Goal: Task Accomplishment & Management: Complete application form

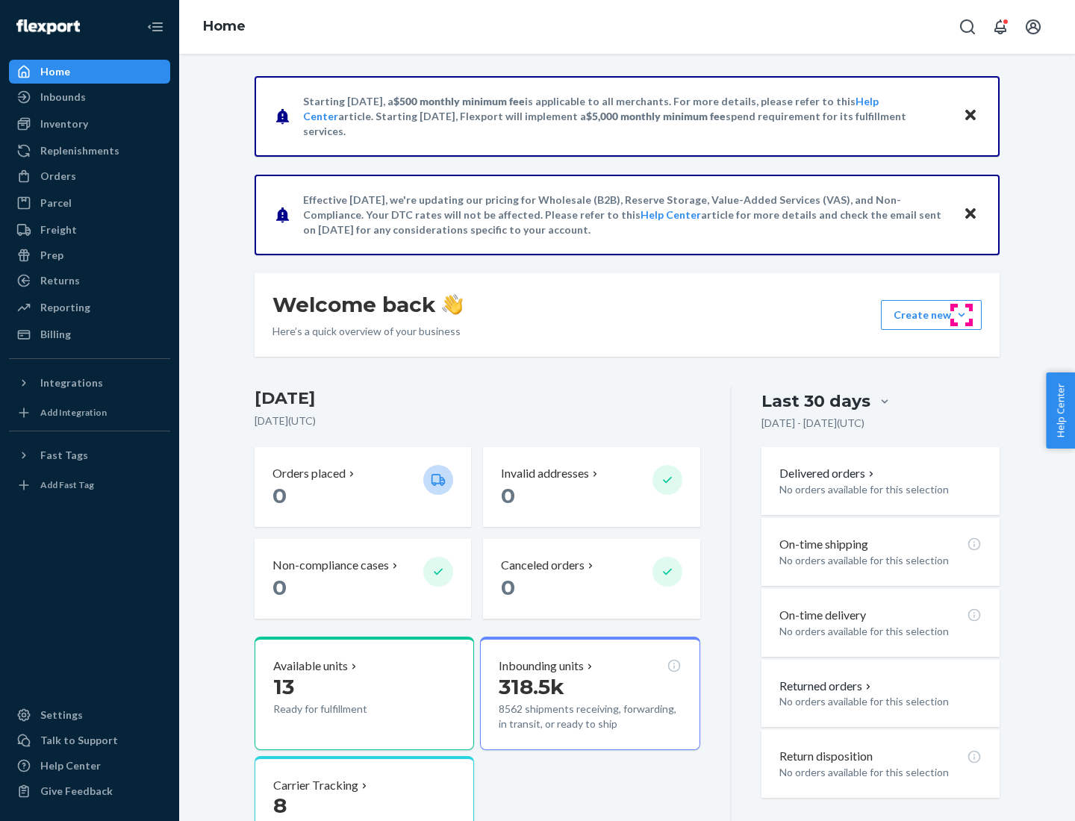
click at [961, 315] on button "Create new Create new inbound Create new order Create new product" at bounding box center [931, 315] width 101 height 30
click at [90, 97] on div "Inbounds" at bounding box center [89, 97] width 158 height 21
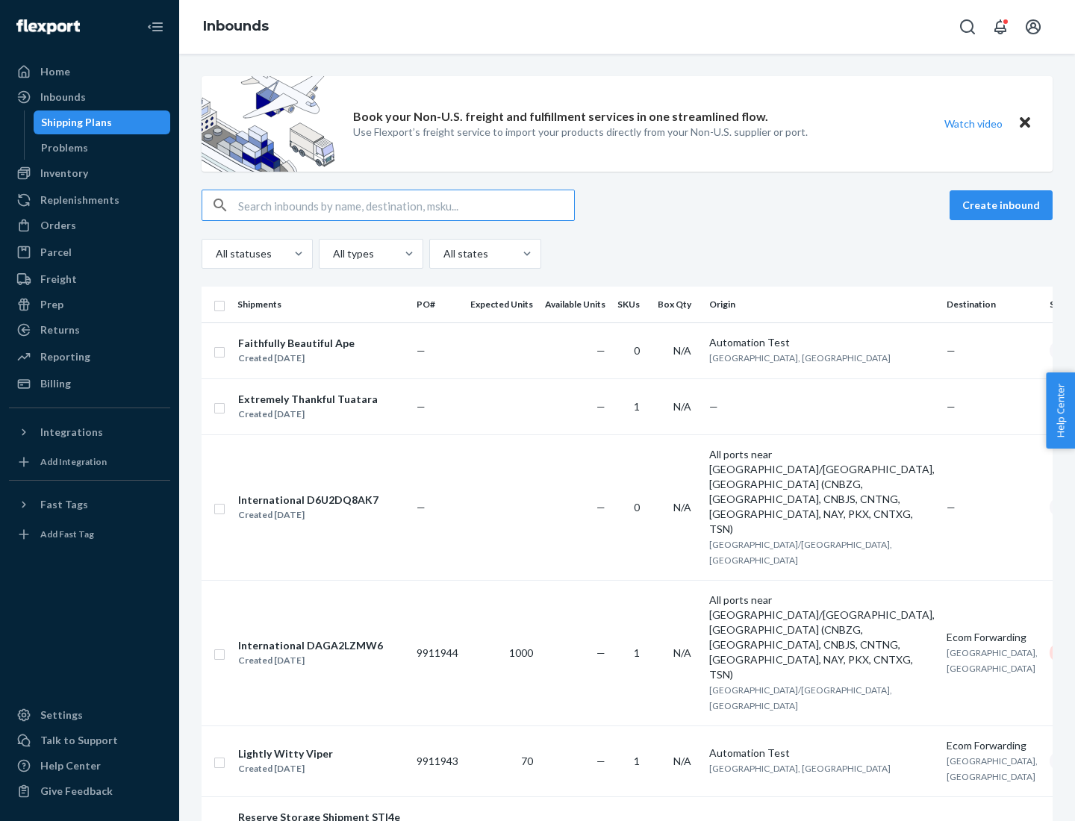
click at [1003, 205] on button "Create inbound" at bounding box center [1000, 205] width 103 height 30
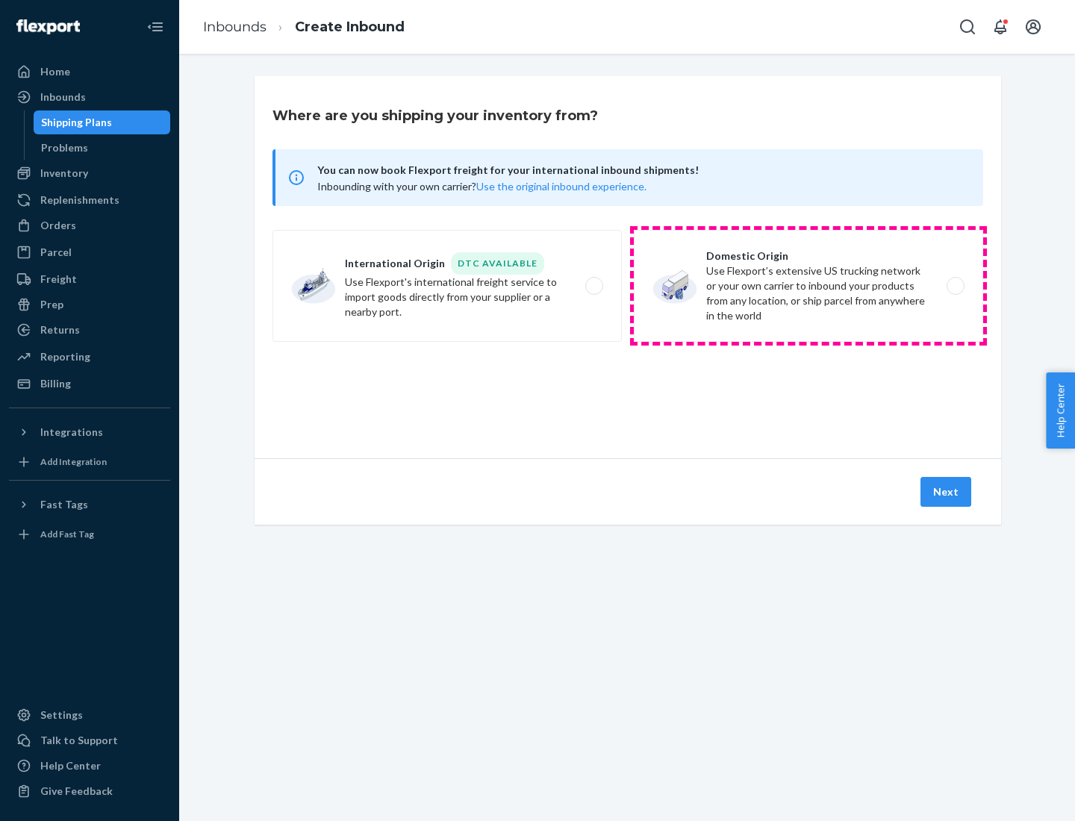
click at [808, 286] on label "Domestic Origin Use Flexport’s extensive US trucking network or your own carrie…" at bounding box center [808, 286] width 349 height 112
click at [954, 286] on input "Domestic Origin Use Flexport’s extensive US trucking network or your own carrie…" at bounding box center [959, 286] width 10 height 10
radio input "true"
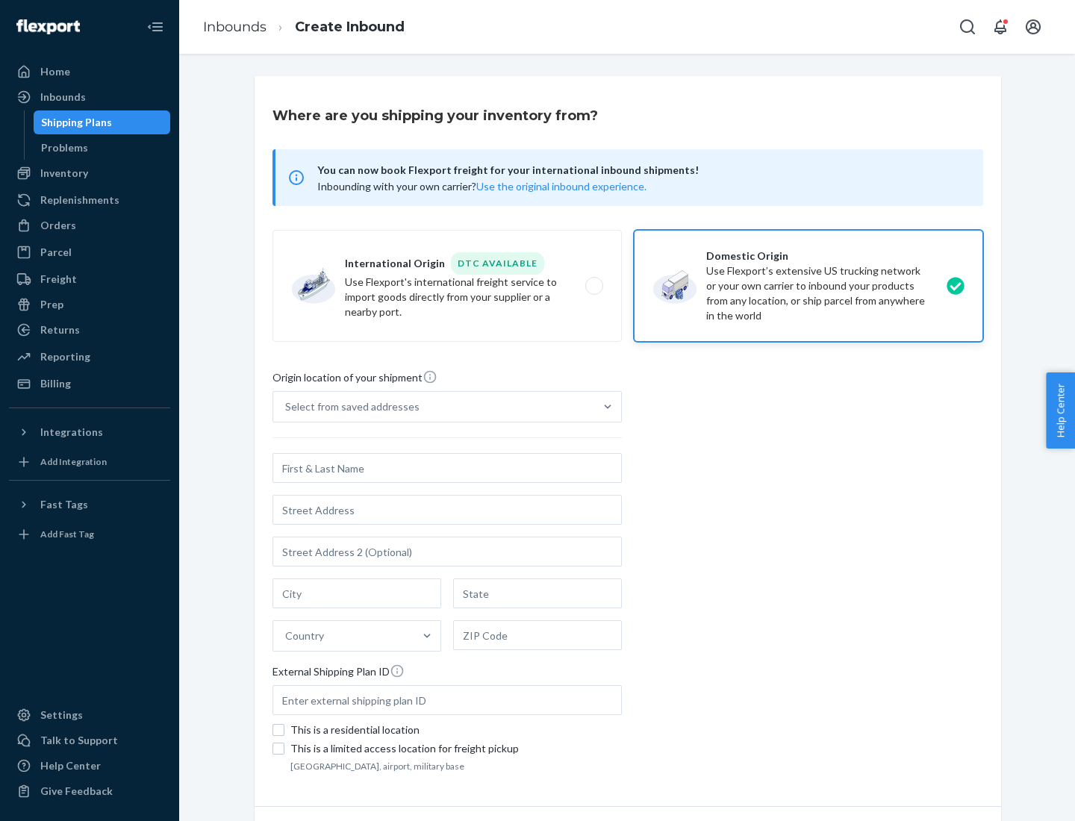
click at [348, 407] on div "Select from saved addresses" at bounding box center [352, 406] width 134 height 15
click at [287, 407] on input "Select from saved addresses" at bounding box center [285, 406] width 1 height 15
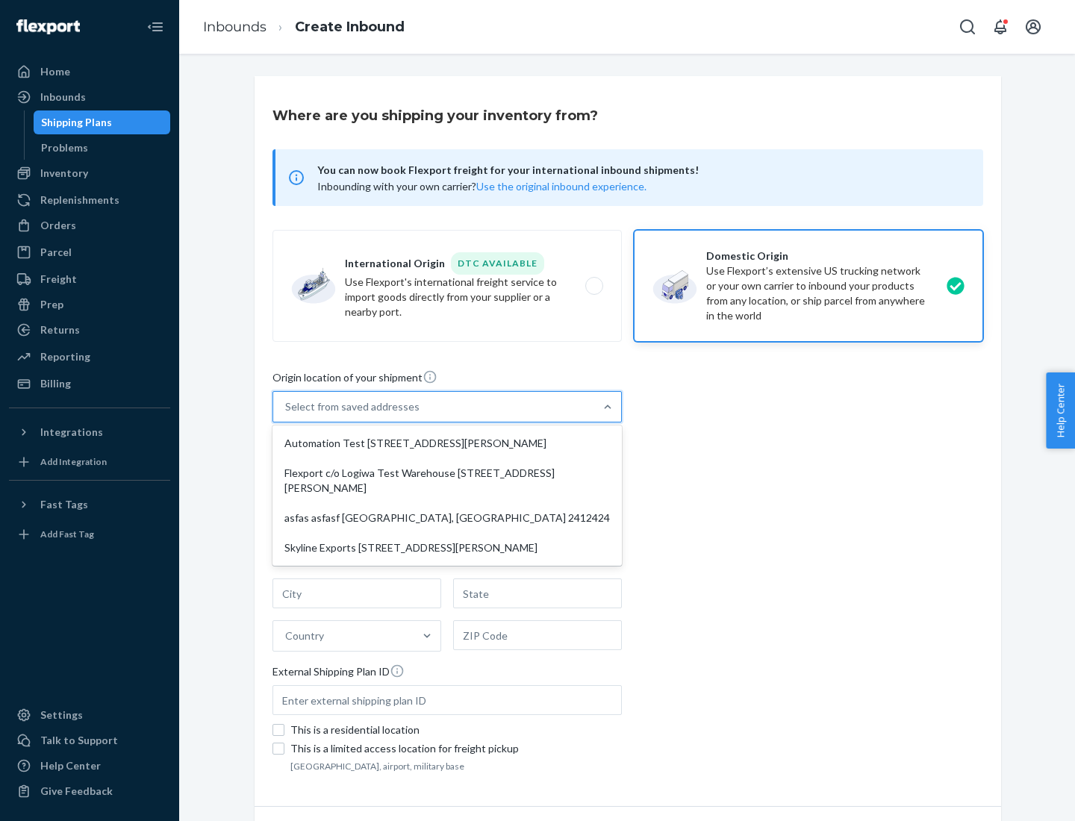
scroll to position [6, 0]
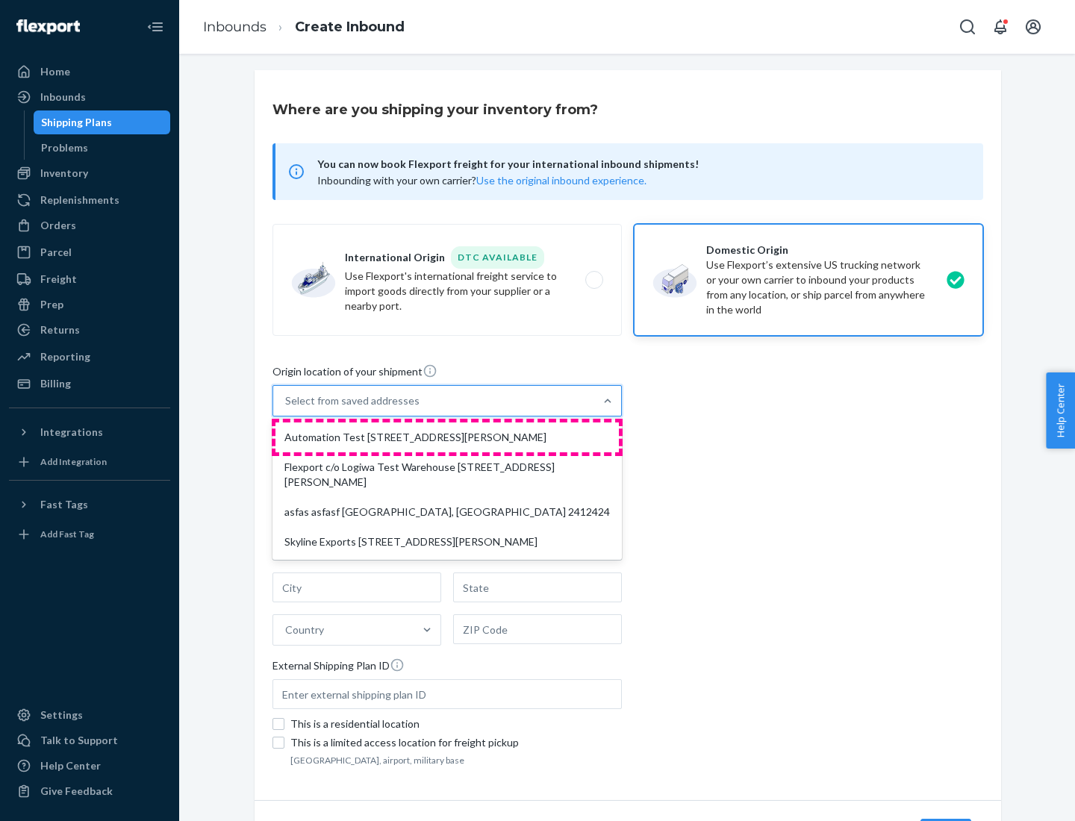
click at [447, 437] on div "Automation Test [STREET_ADDRESS][PERSON_NAME]" at bounding box center [446, 437] width 343 height 30
click at [287, 408] on input "option Automation Test [STREET_ADDRESS][PERSON_NAME] focused, 1 of 4. 4 results…" at bounding box center [285, 400] width 1 height 15
type input "Automation Test"
type input "9th Floor"
type input "[GEOGRAPHIC_DATA]"
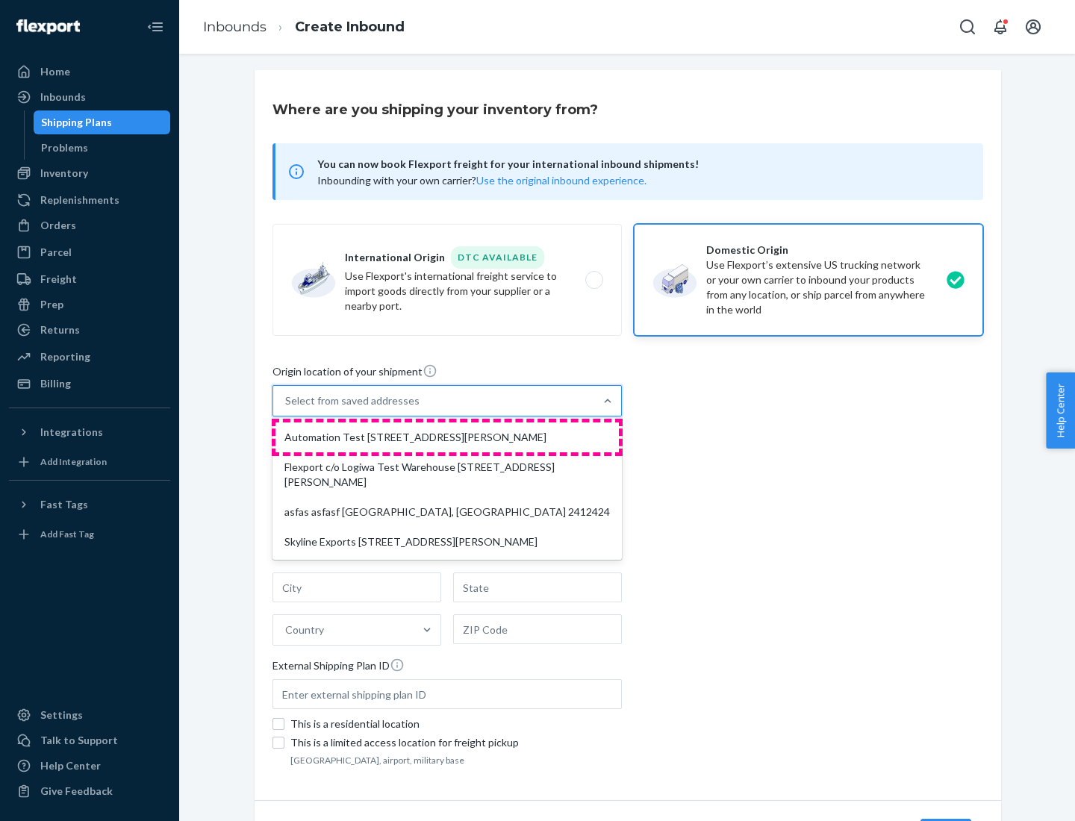
type input "CA"
type input "94104"
type input "[STREET_ADDRESS][PERSON_NAME]"
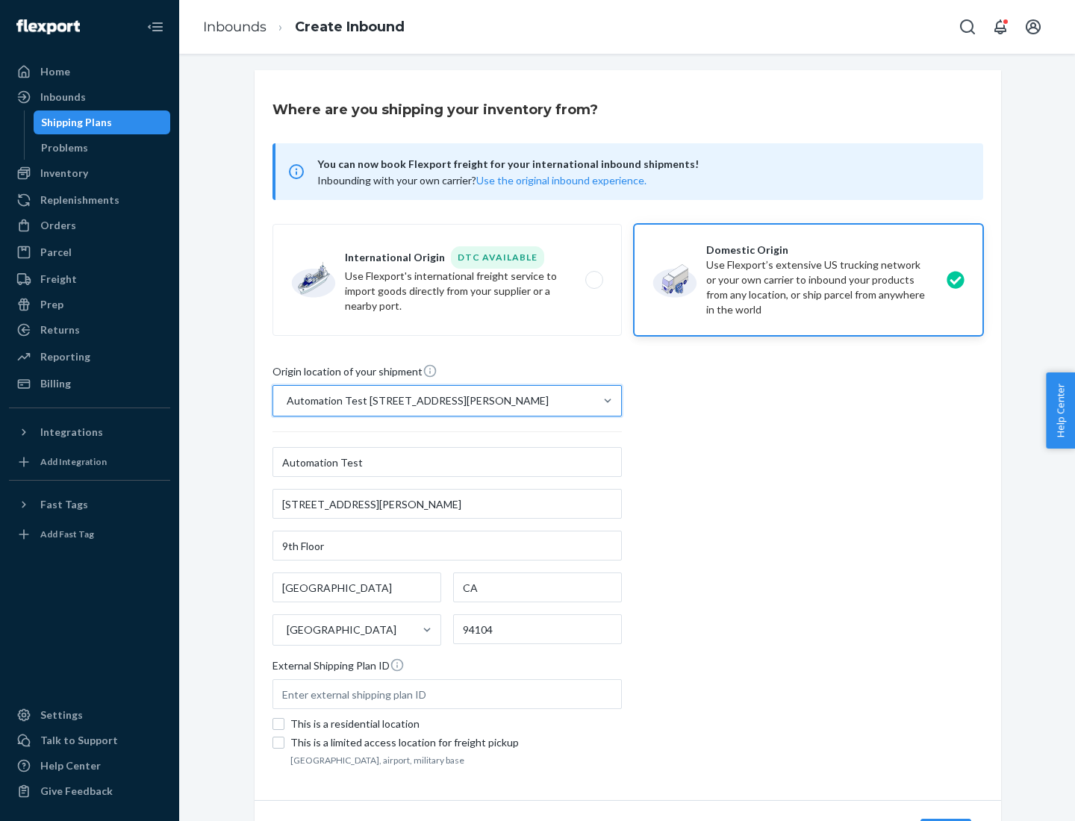
scroll to position [87, 0]
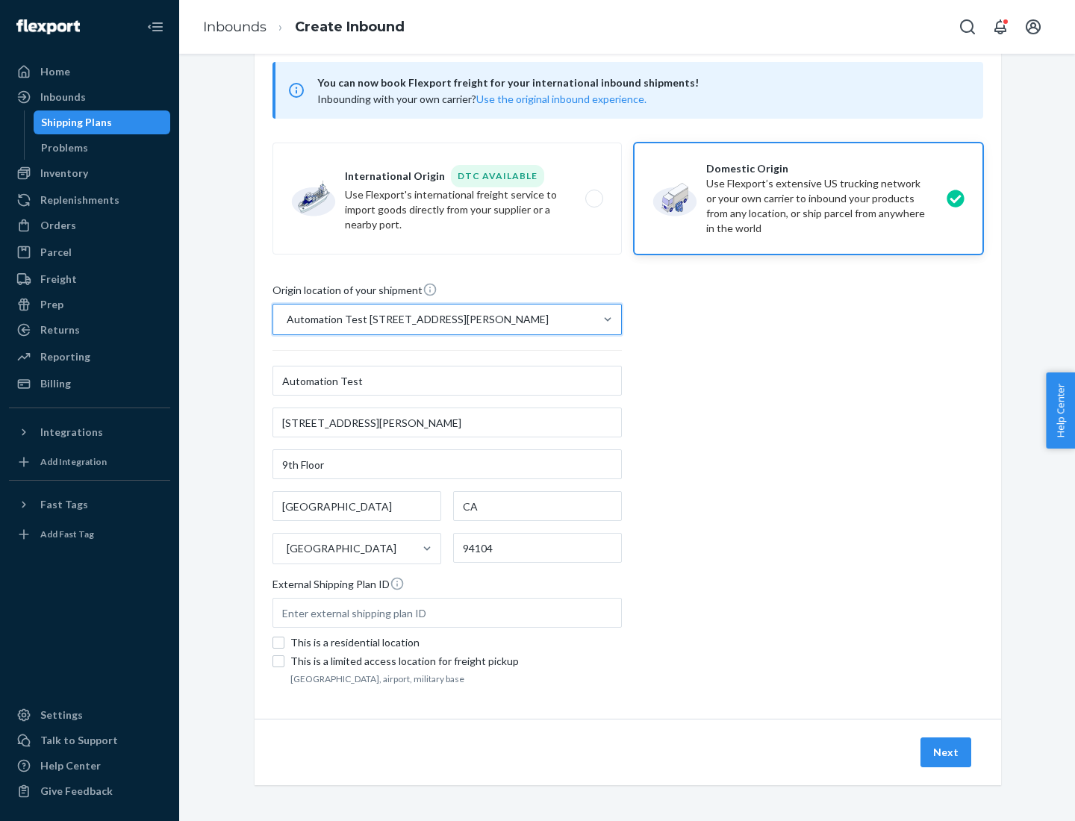
click at [946, 752] on button "Next" at bounding box center [945, 752] width 51 height 30
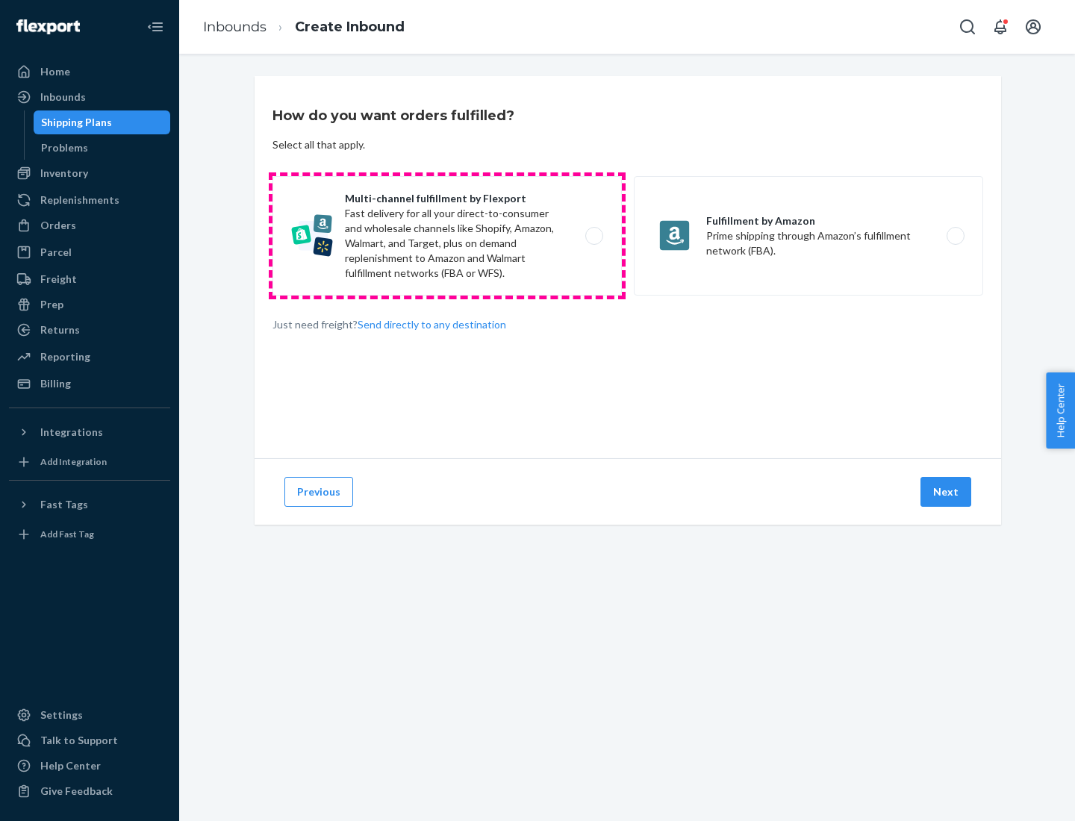
click at [447, 236] on label "Multi-channel fulfillment by Flexport Fast delivery for all your direct-to-cons…" at bounding box center [446, 235] width 349 height 119
click at [593, 236] on input "Multi-channel fulfillment by Flexport Fast delivery for all your direct-to-cons…" at bounding box center [598, 236] width 10 height 10
radio input "true"
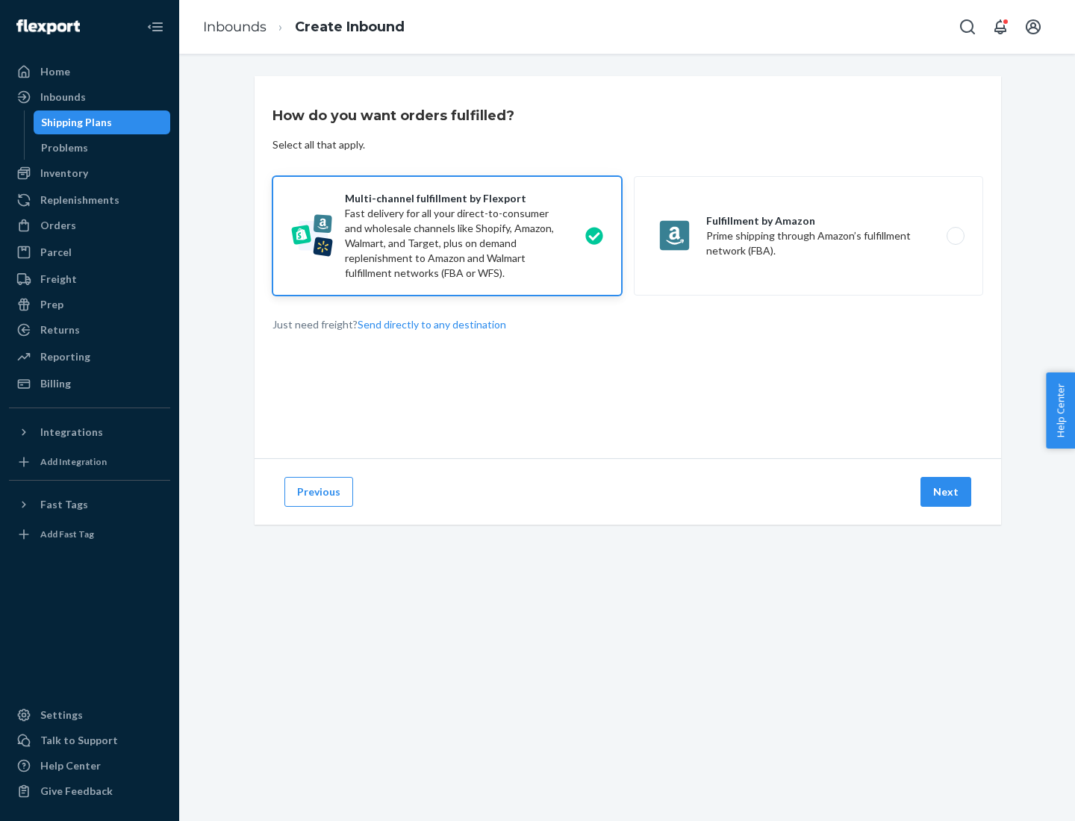
click at [946, 492] on button "Next" at bounding box center [945, 492] width 51 height 30
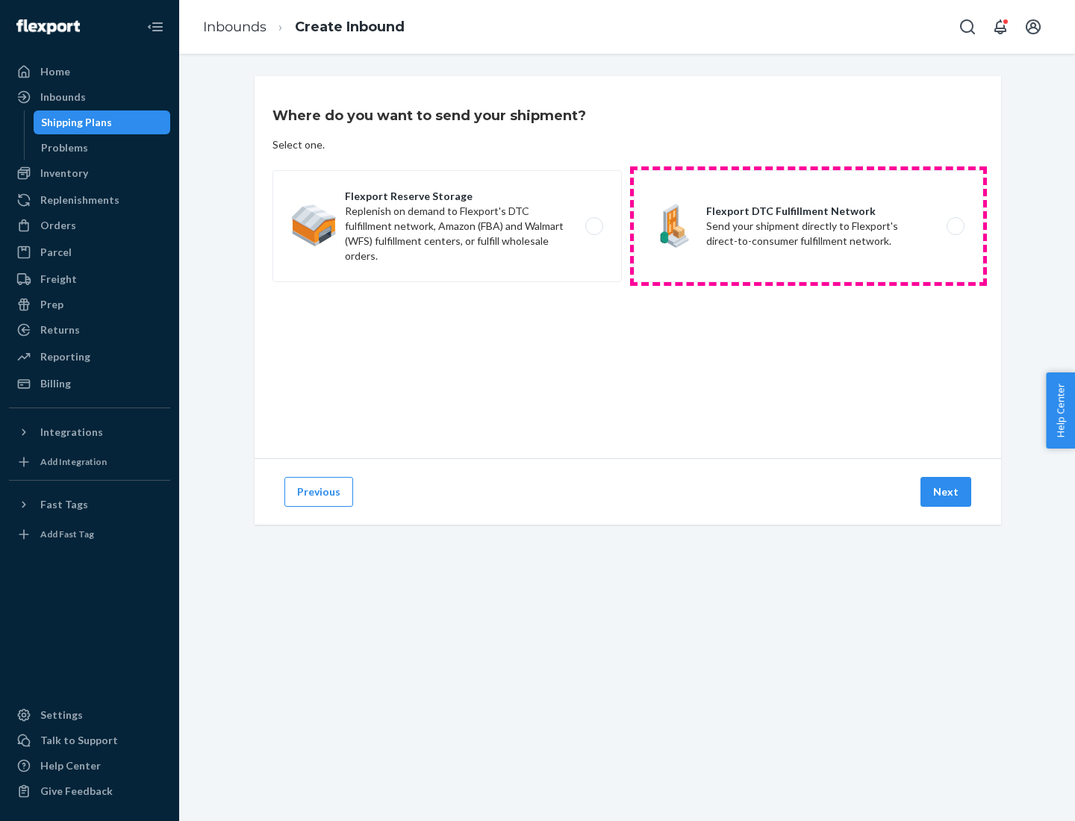
click at [808, 226] on label "Flexport DTC Fulfillment Network Send your shipment directly to Flexport's dire…" at bounding box center [808, 226] width 349 height 112
click at [954, 226] on input "Flexport DTC Fulfillment Network Send your shipment directly to Flexport's dire…" at bounding box center [959, 227] width 10 height 10
radio input "true"
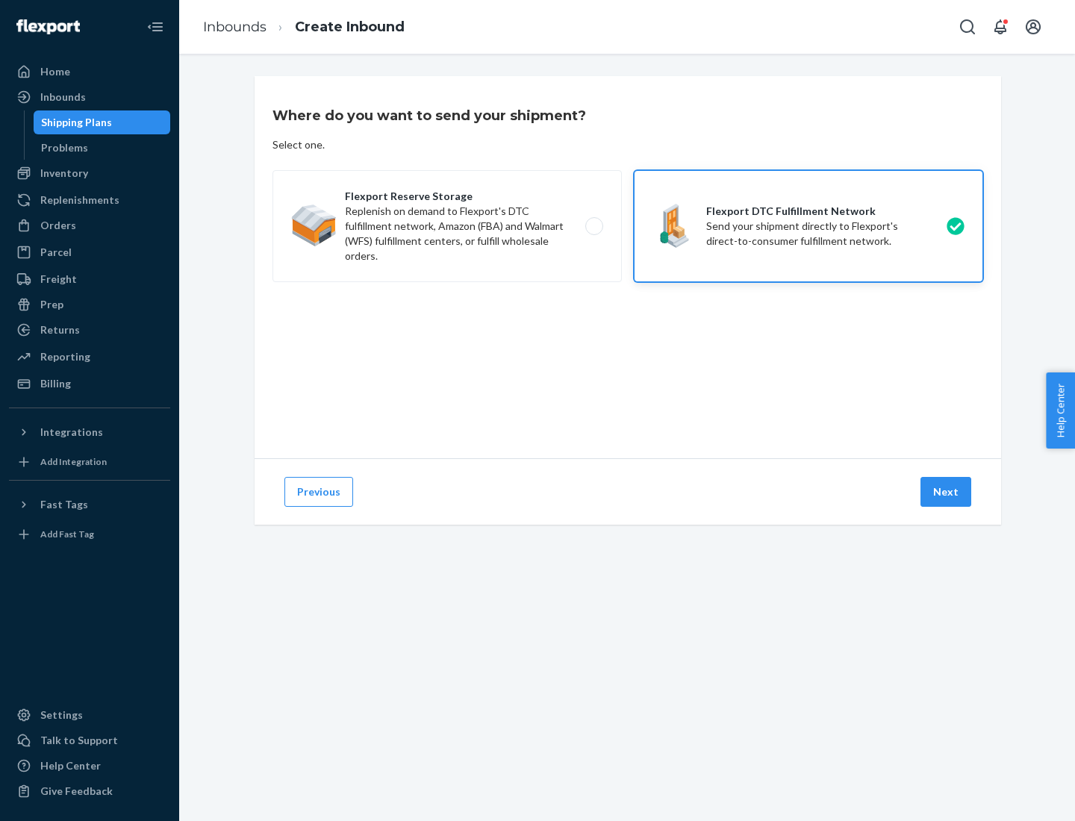
click at [946, 492] on button "Next" at bounding box center [945, 492] width 51 height 30
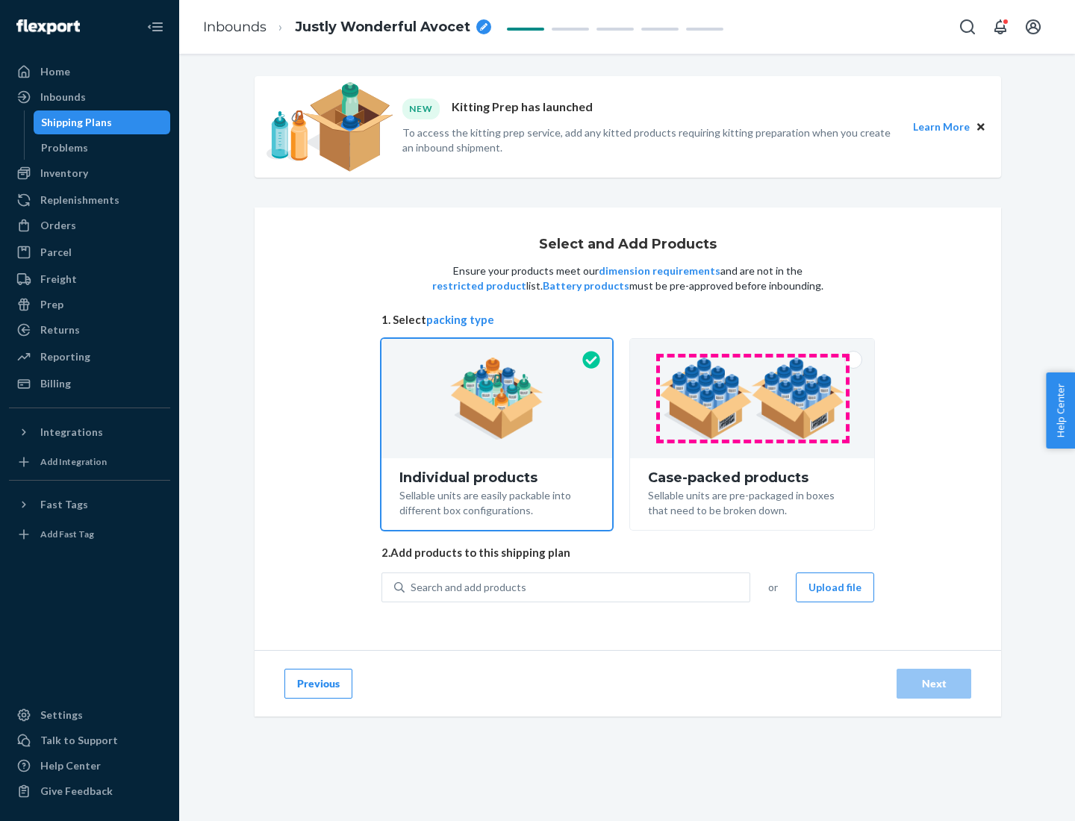
click at [752, 398] on img at bounding box center [752, 398] width 186 height 82
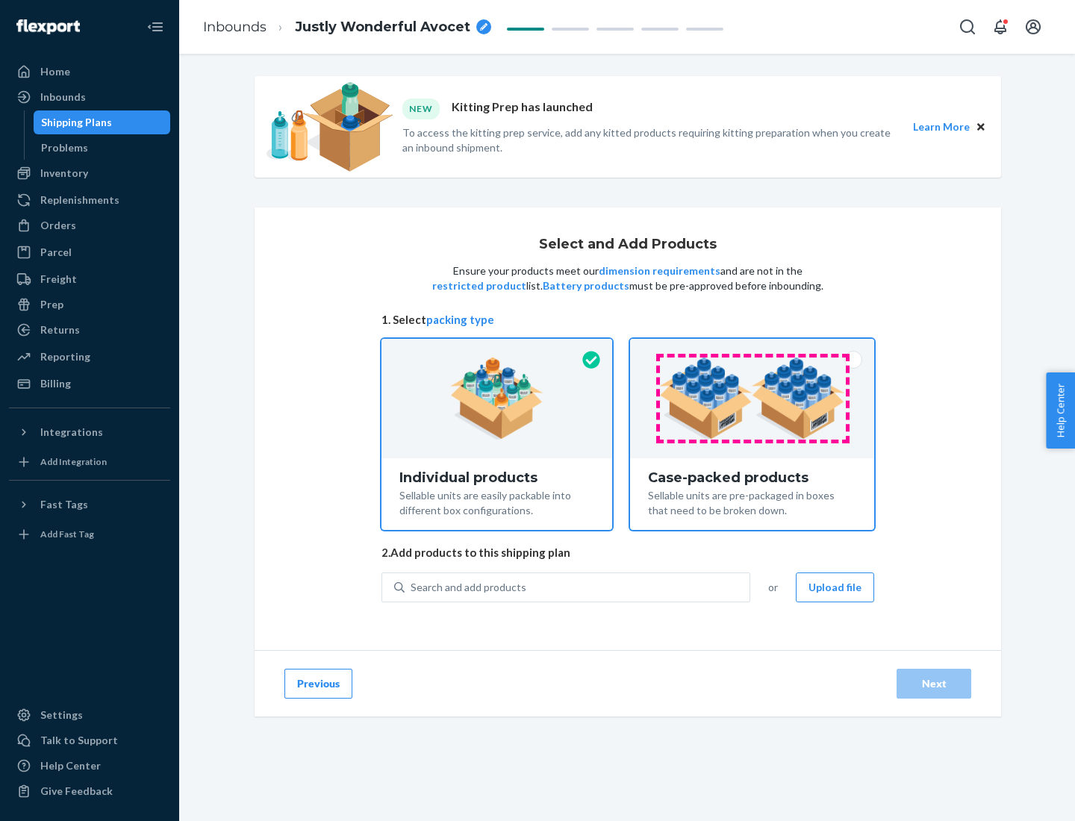
click at [752, 348] on input "Case-packed products Sellable units are pre-packaged in boxes that need to be b…" at bounding box center [752, 344] width 10 height 10
radio input "true"
radio input "false"
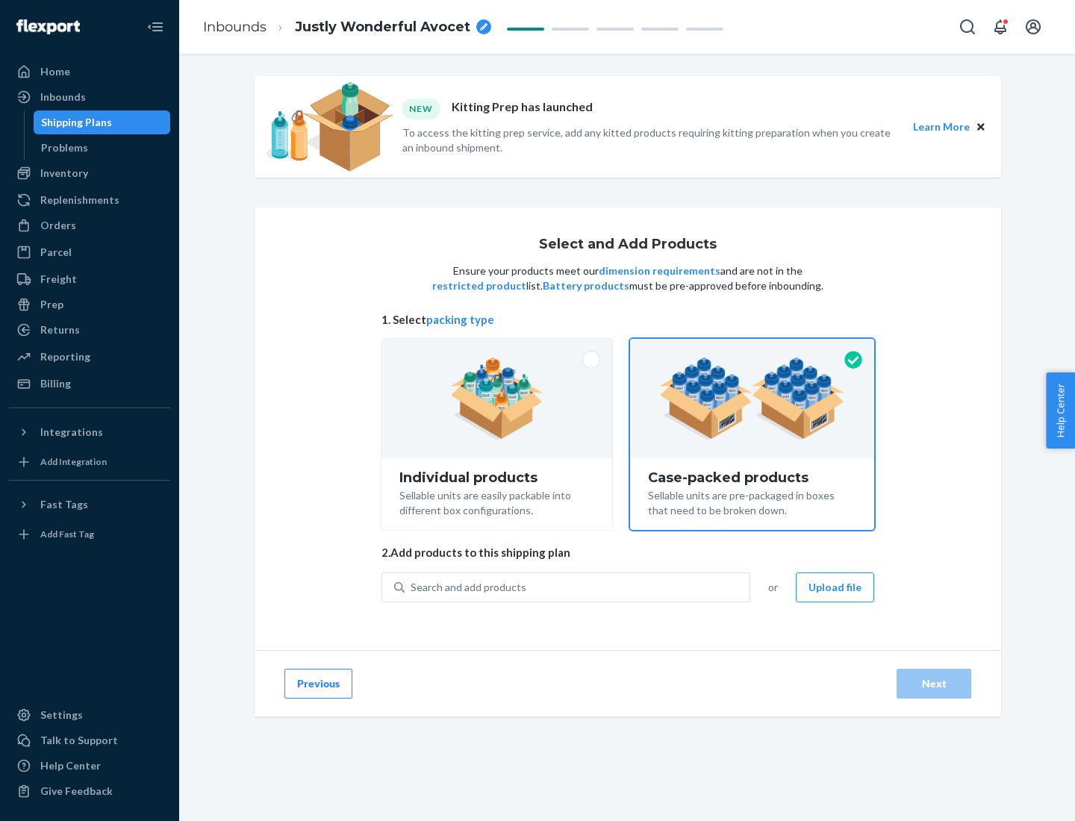
click at [578, 587] on div "Search and add products" at bounding box center [576, 587] width 345 height 27
click at [412, 587] on input "Search and add products" at bounding box center [410, 587] width 1 height 15
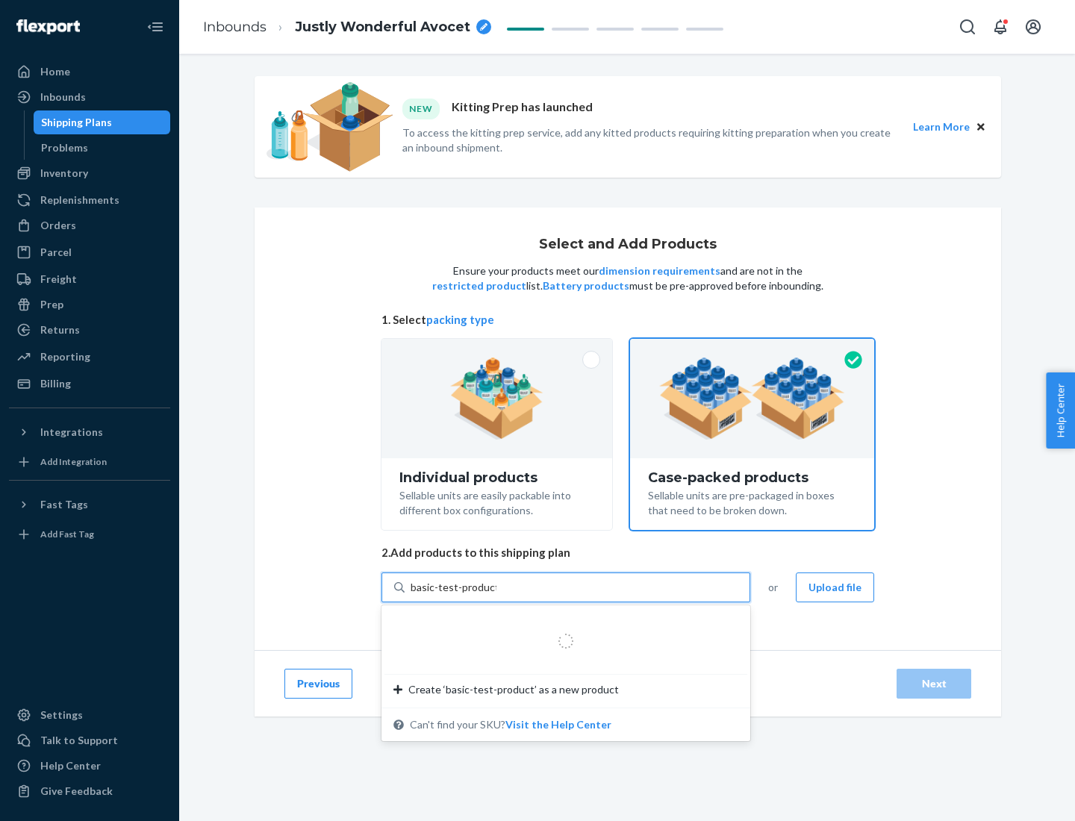
type input "basic-test-product-1"
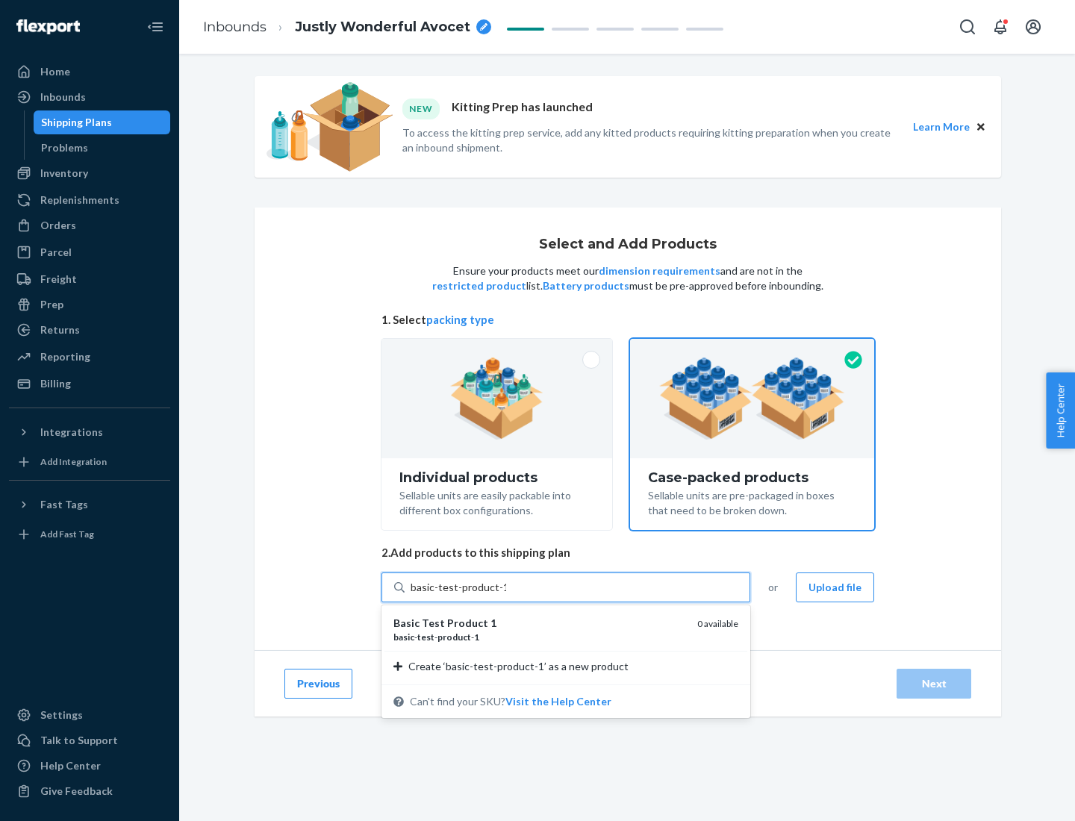
click at [540, 637] on div "basic - test - product - 1" at bounding box center [539, 637] width 292 height 13
click at [506, 595] on input "basic-test-product-1" at bounding box center [458, 587] width 96 height 15
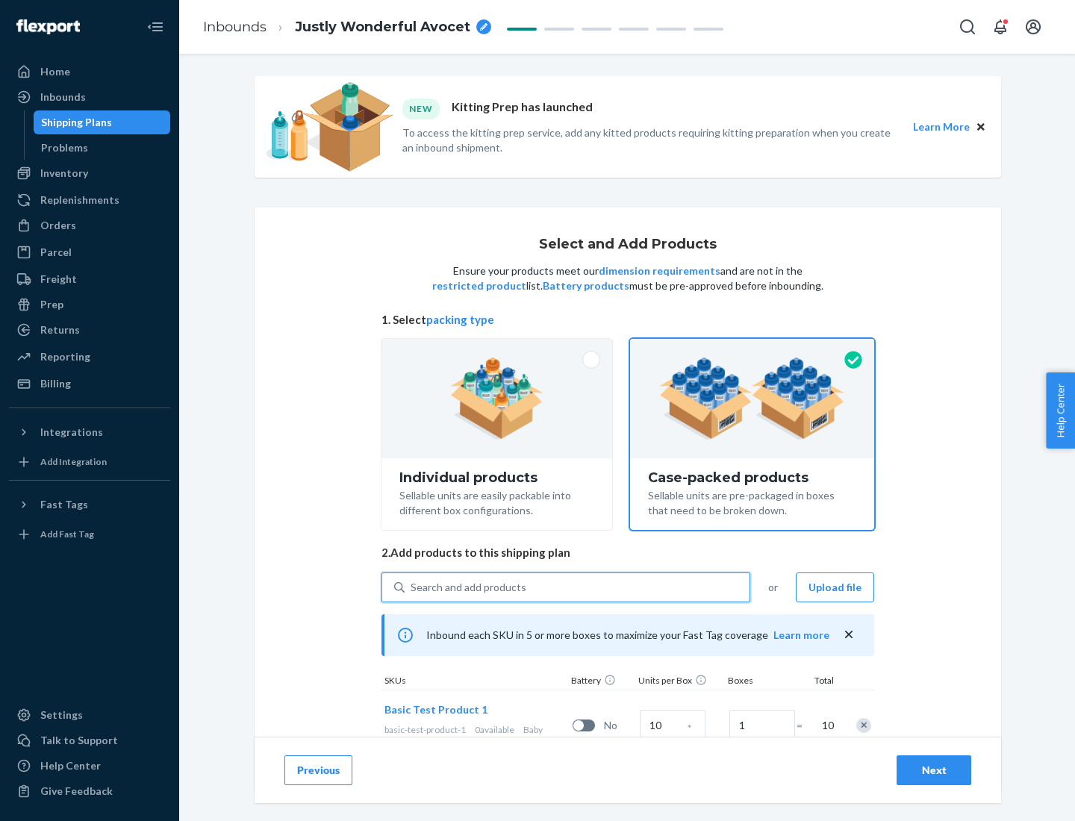
scroll to position [54, 0]
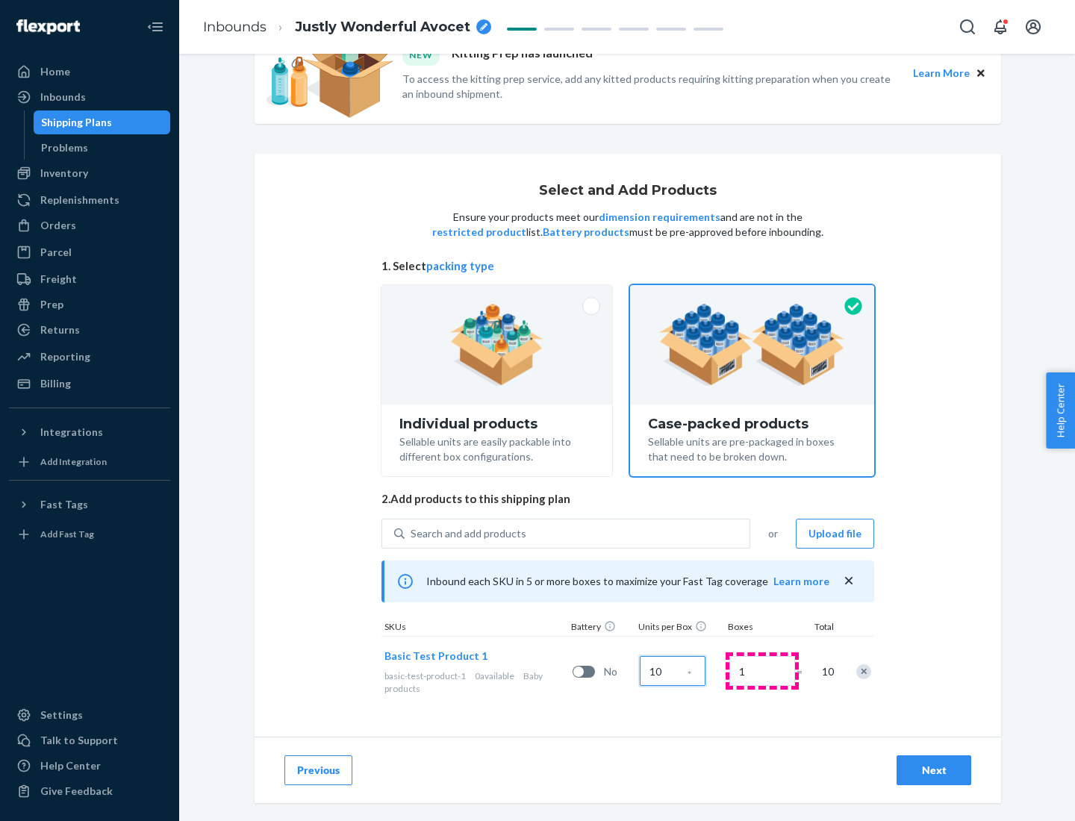
type input "10"
type input "7"
click at [934, 770] on div "Next" at bounding box center [933, 770] width 49 height 15
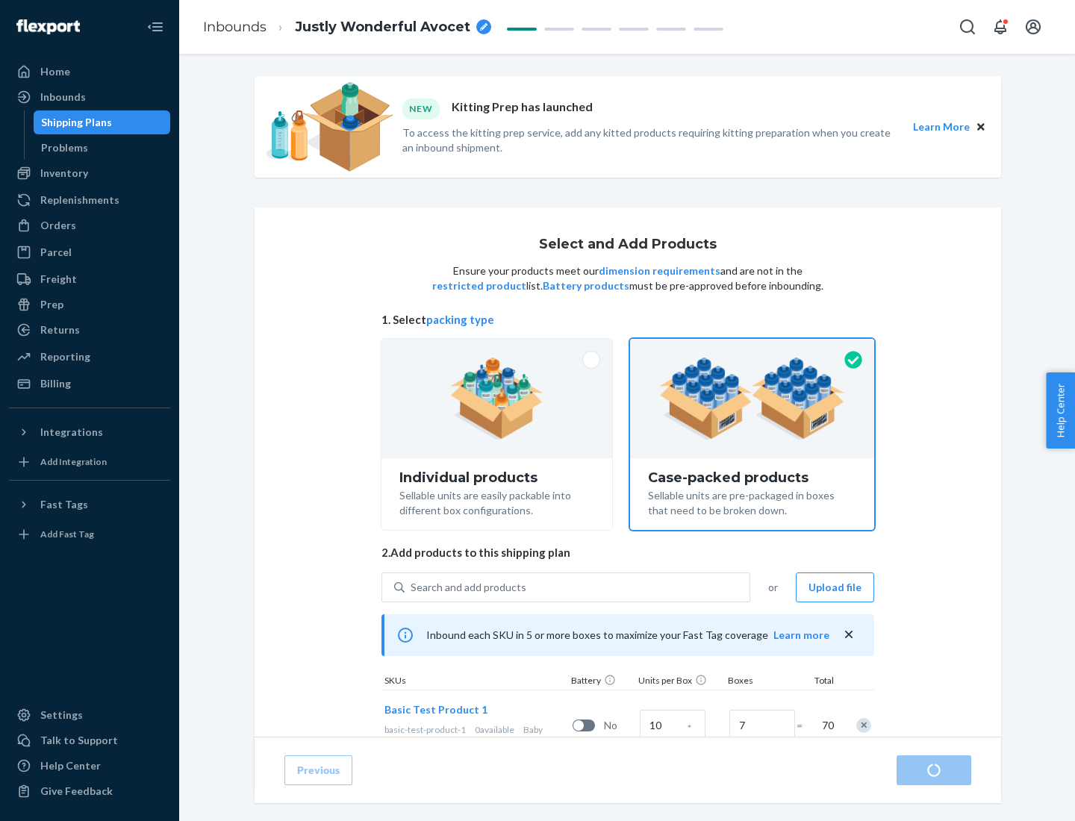
radio input "true"
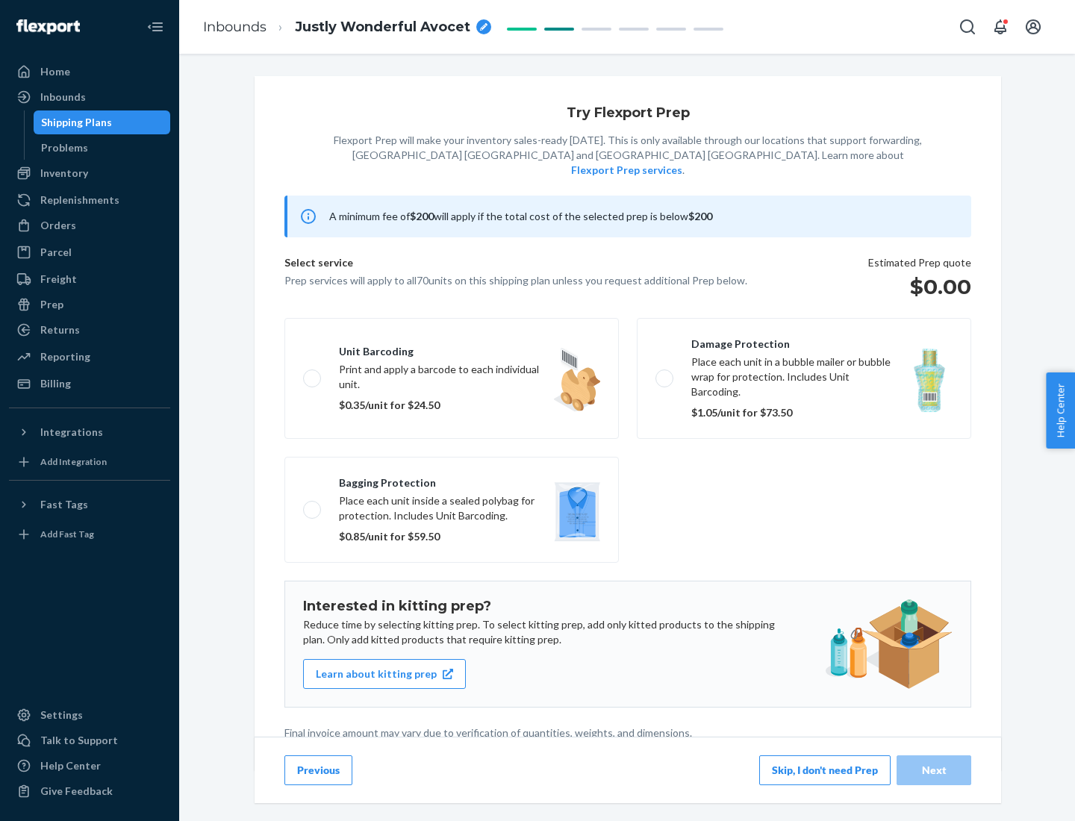
scroll to position [4, 0]
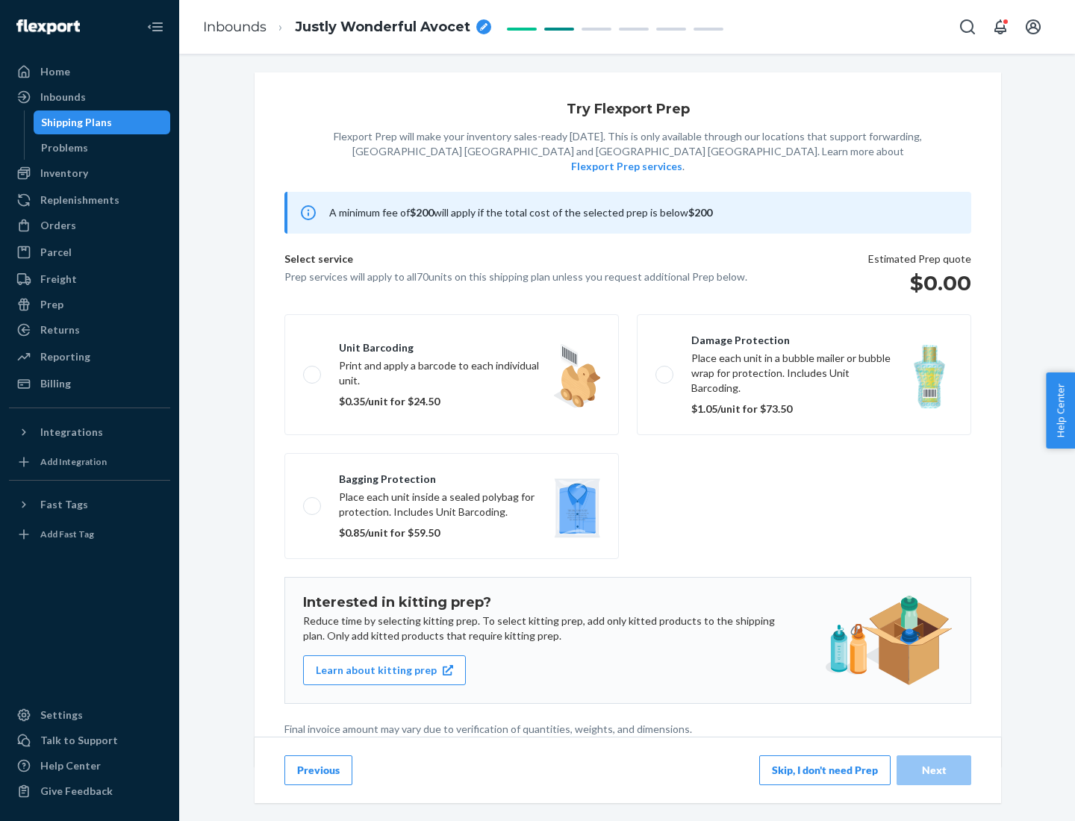
click at [451, 475] on label "Bagging protection Place each unit inside a sealed polybag for protection. Incl…" at bounding box center [451, 506] width 334 height 106
click at [313, 501] on input "Bagging protection Place each unit inside a sealed polybag for protection. Incl…" at bounding box center [308, 506] width 10 height 10
checkbox input "true"
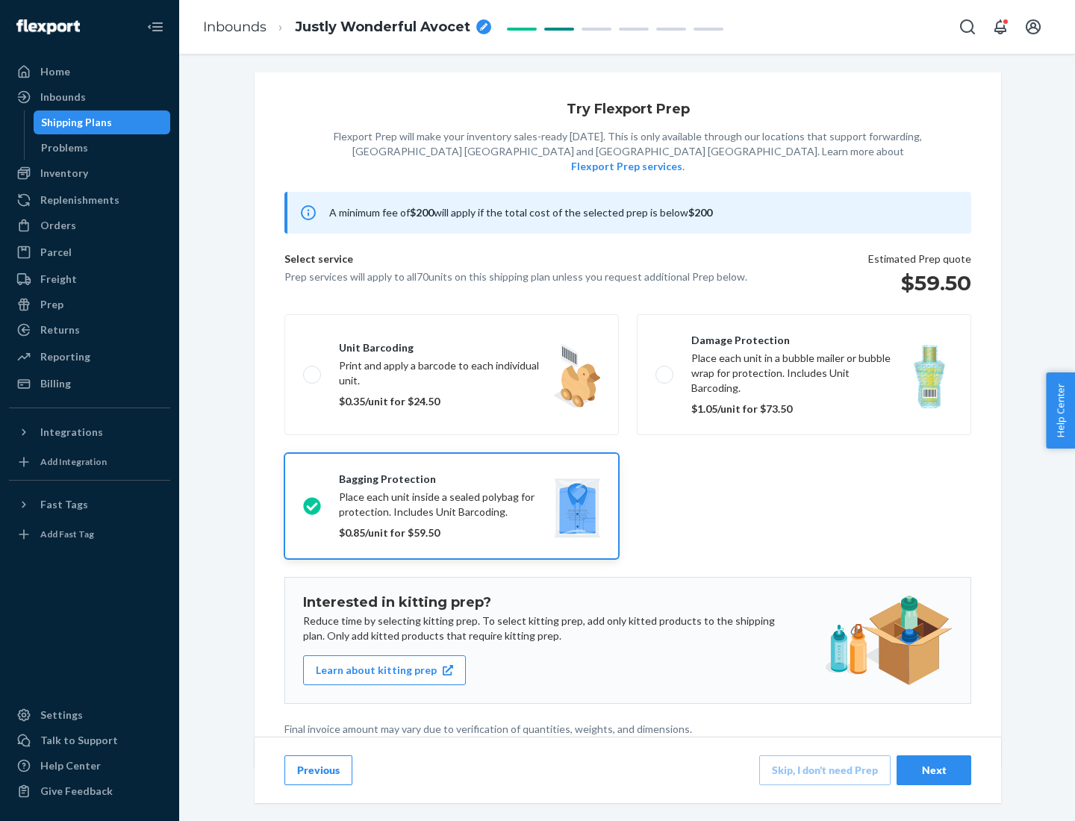
click at [934, 769] on div "Next" at bounding box center [933, 770] width 49 height 15
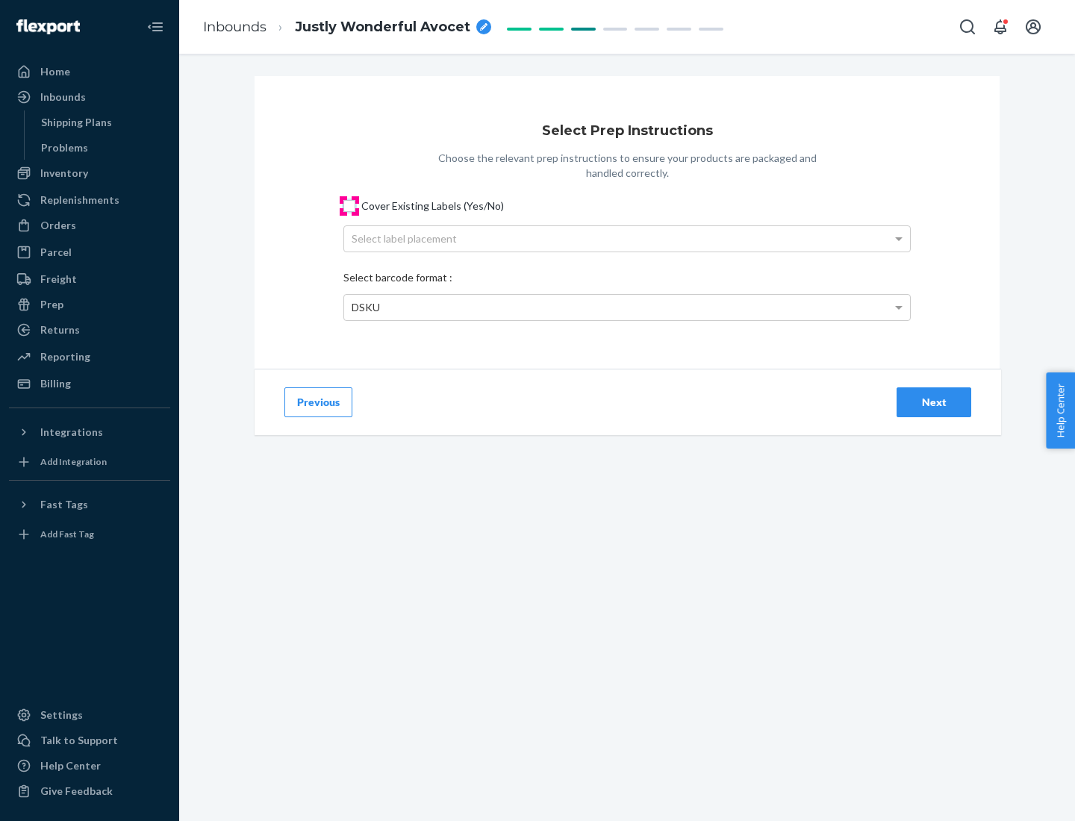
click at [349, 205] on input "Cover Existing Labels (Yes/No)" at bounding box center [349, 206] width 12 height 12
checkbox input "true"
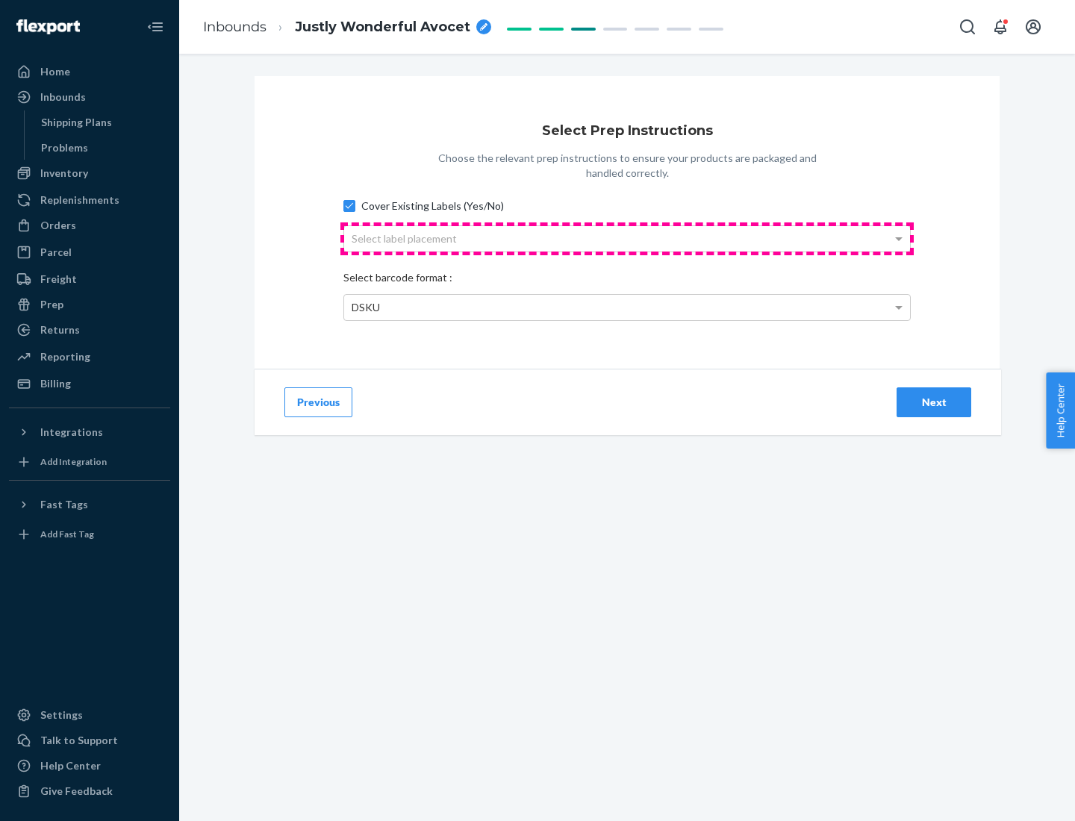
click at [627, 238] on div "Select label placement" at bounding box center [627, 238] width 566 height 25
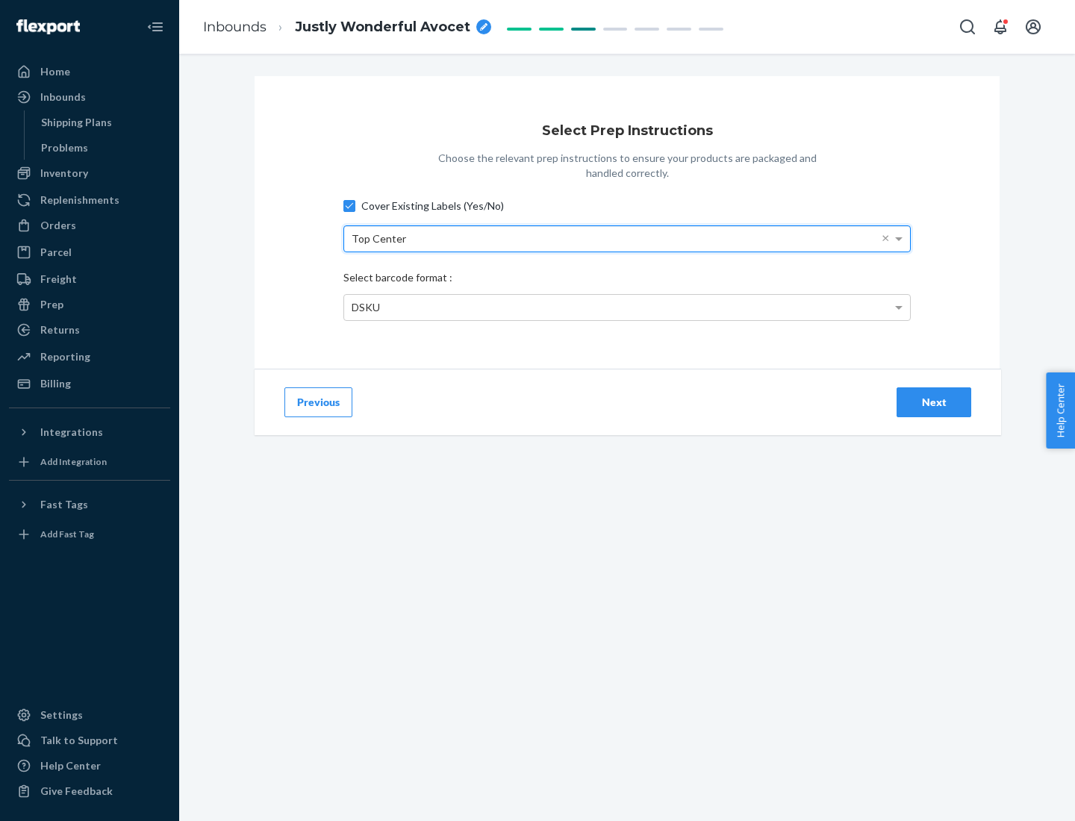
click at [627, 307] on div "DSKU" at bounding box center [627, 307] width 566 height 25
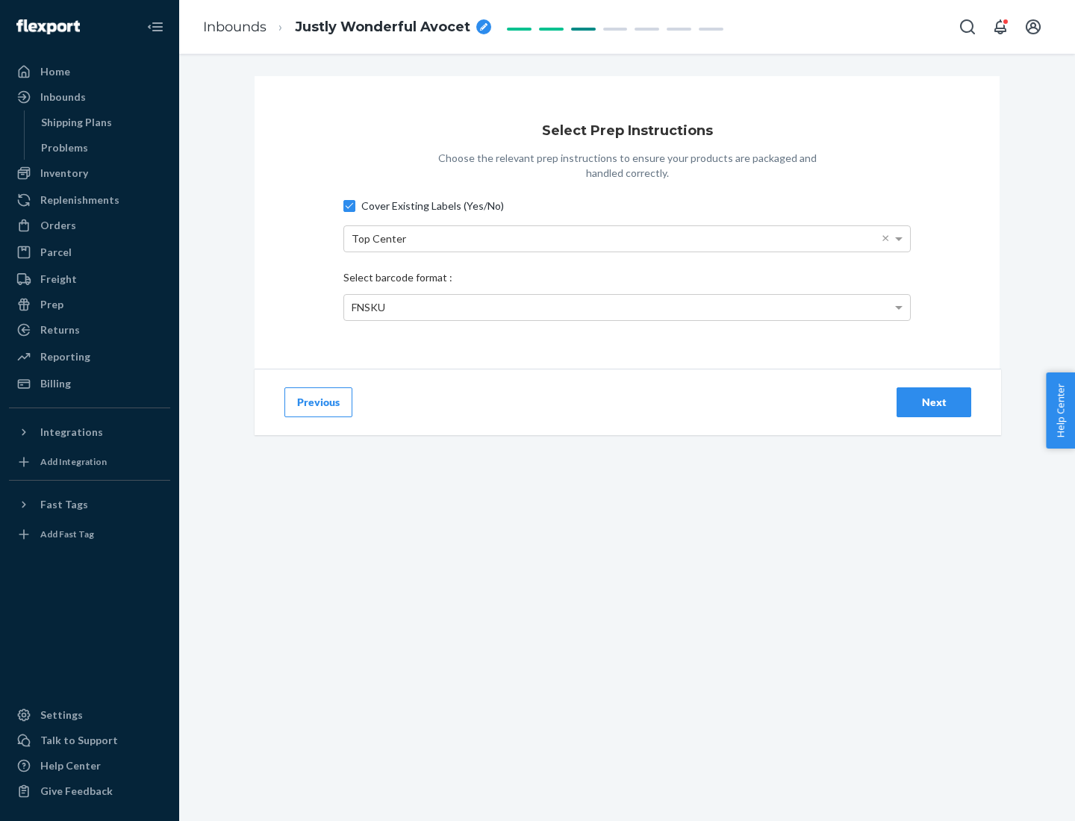
click at [934, 401] on div "Next" at bounding box center [933, 402] width 49 height 15
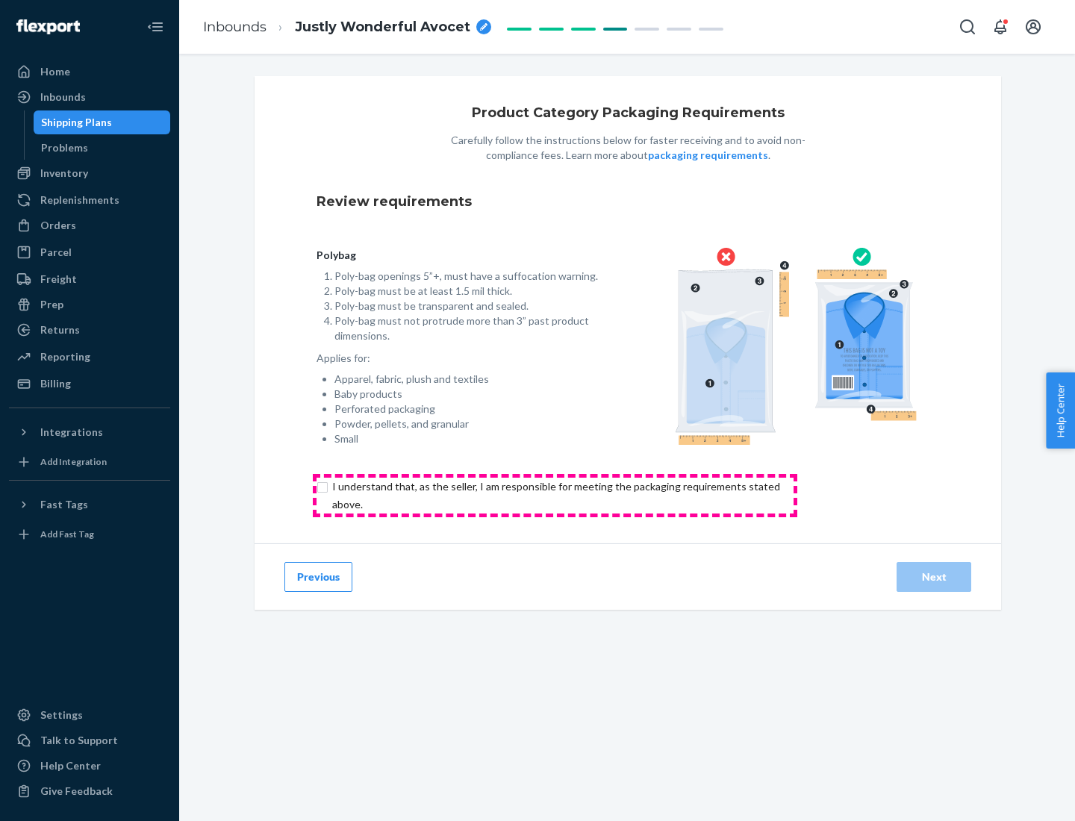
click at [554, 495] on input "checkbox" at bounding box center [564, 496] width 496 height 36
checkbox input "true"
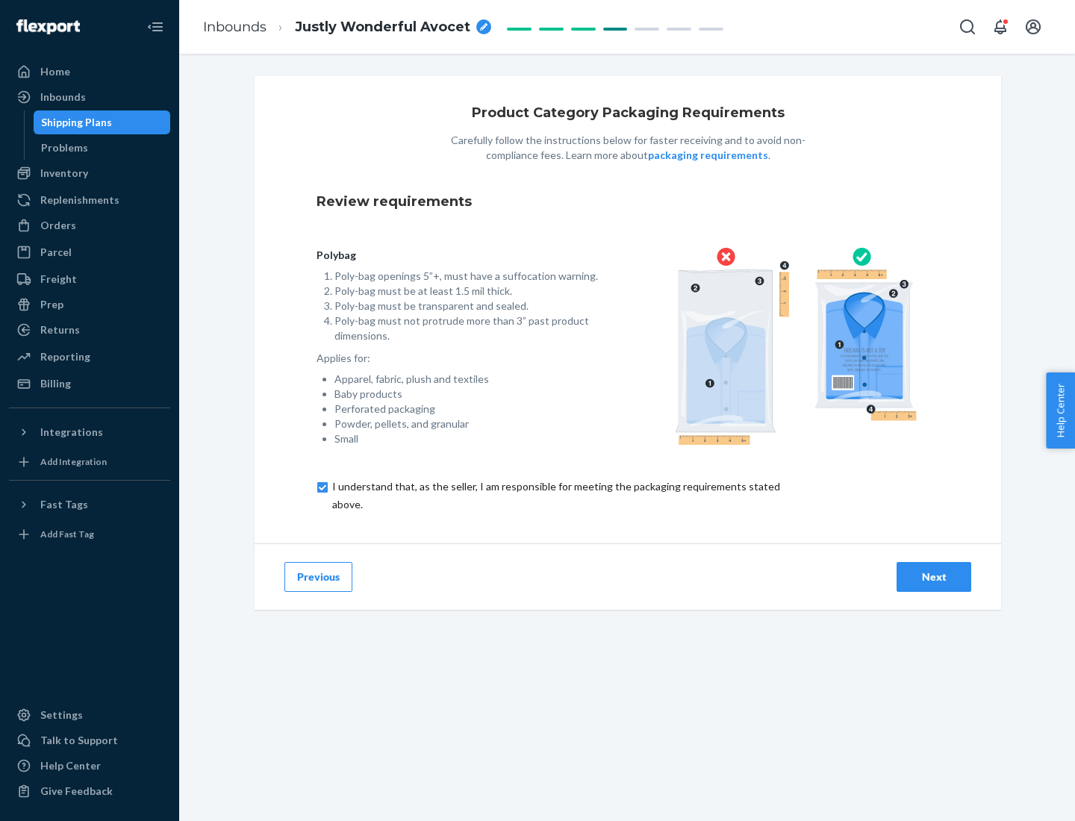
click at [934, 576] on div "Next" at bounding box center [933, 576] width 49 height 15
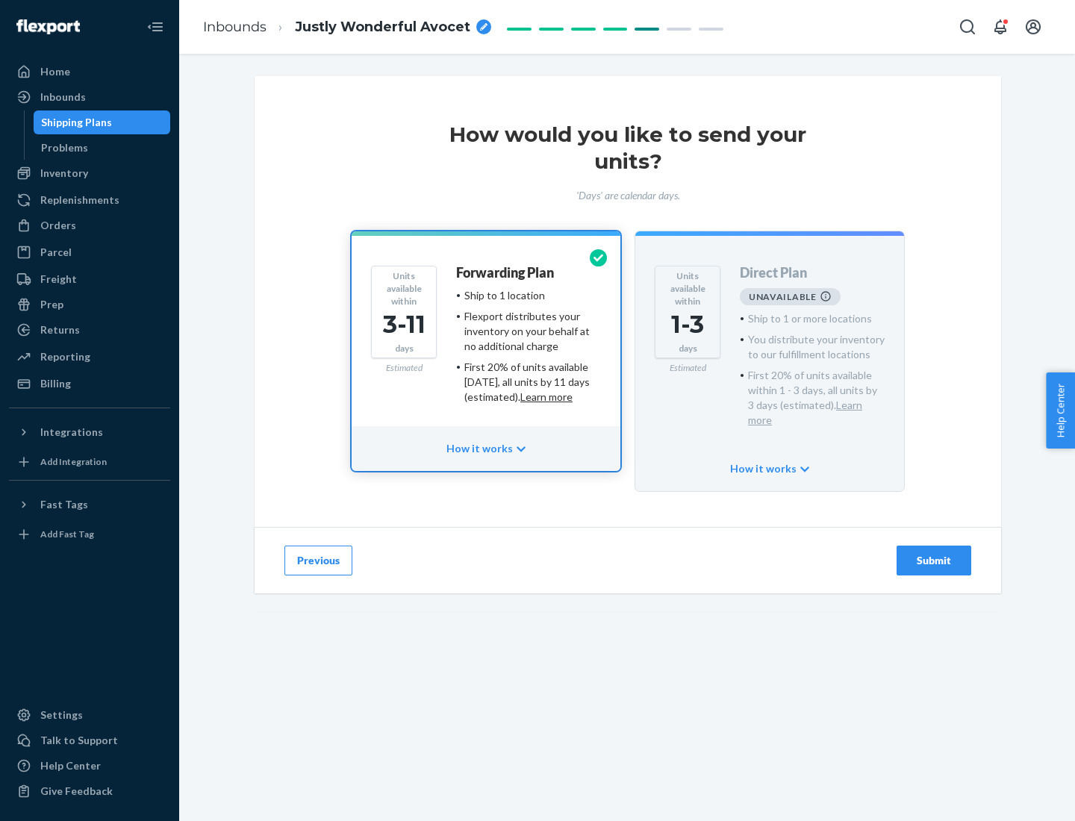
click at [506, 272] on h4 "Forwarding Plan" at bounding box center [505, 273] width 98 height 15
click at [934, 553] on div "Submit" at bounding box center [933, 560] width 49 height 15
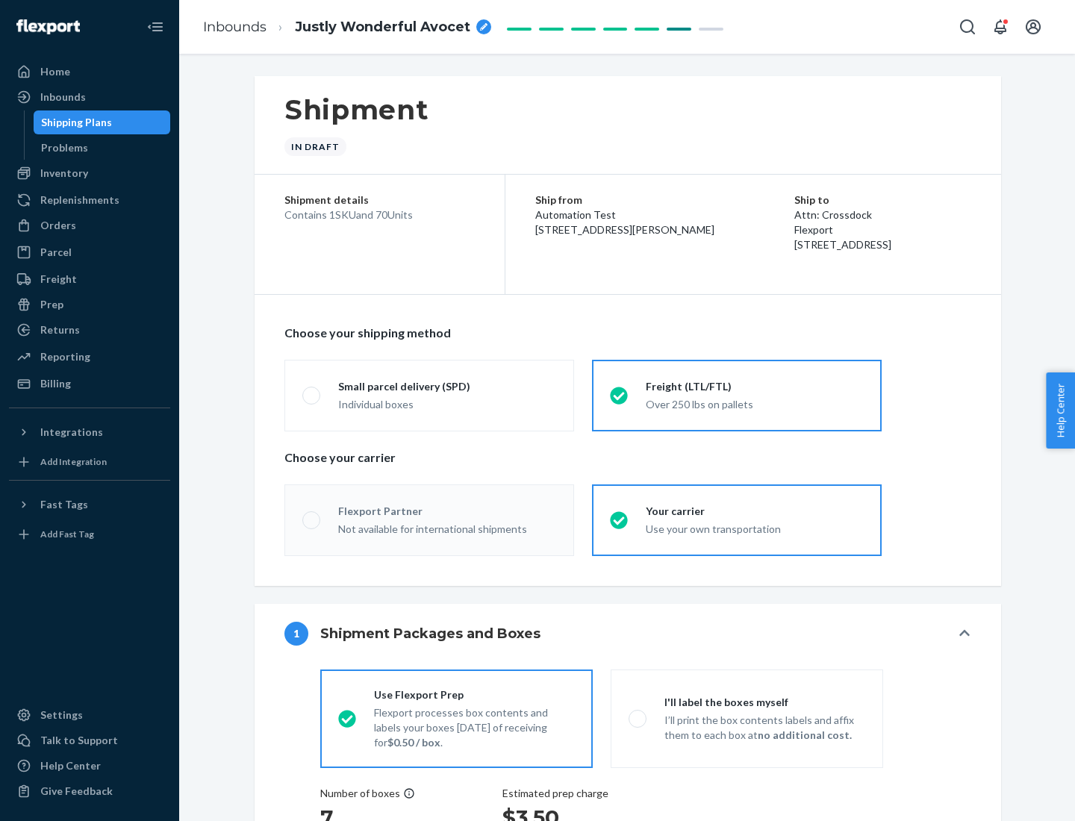
radio input "true"
radio input "false"
radio input "true"
radio input "false"
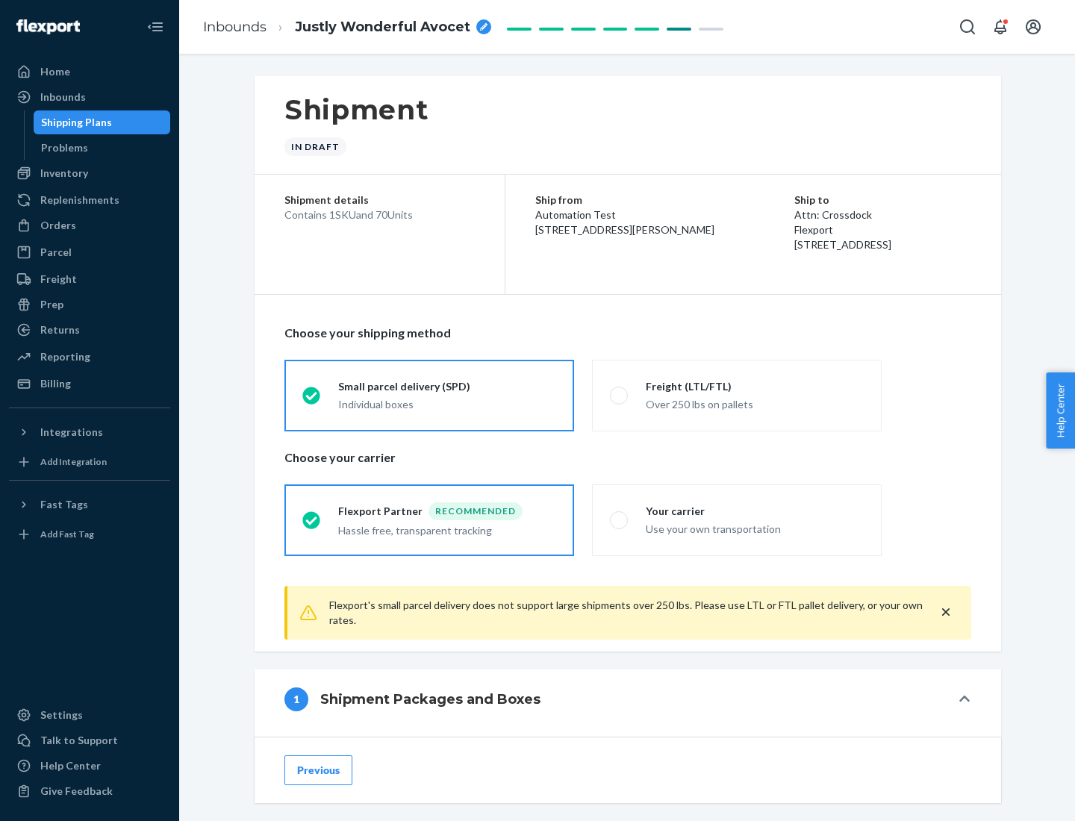
click at [737, 395] on div "Over 250 lbs on pallets" at bounding box center [754, 403] width 218 height 18
click at [619, 395] on input "Freight (LTL/FTL) Over 250 lbs on pallets" at bounding box center [615, 395] width 10 height 10
radio input "true"
radio input "false"
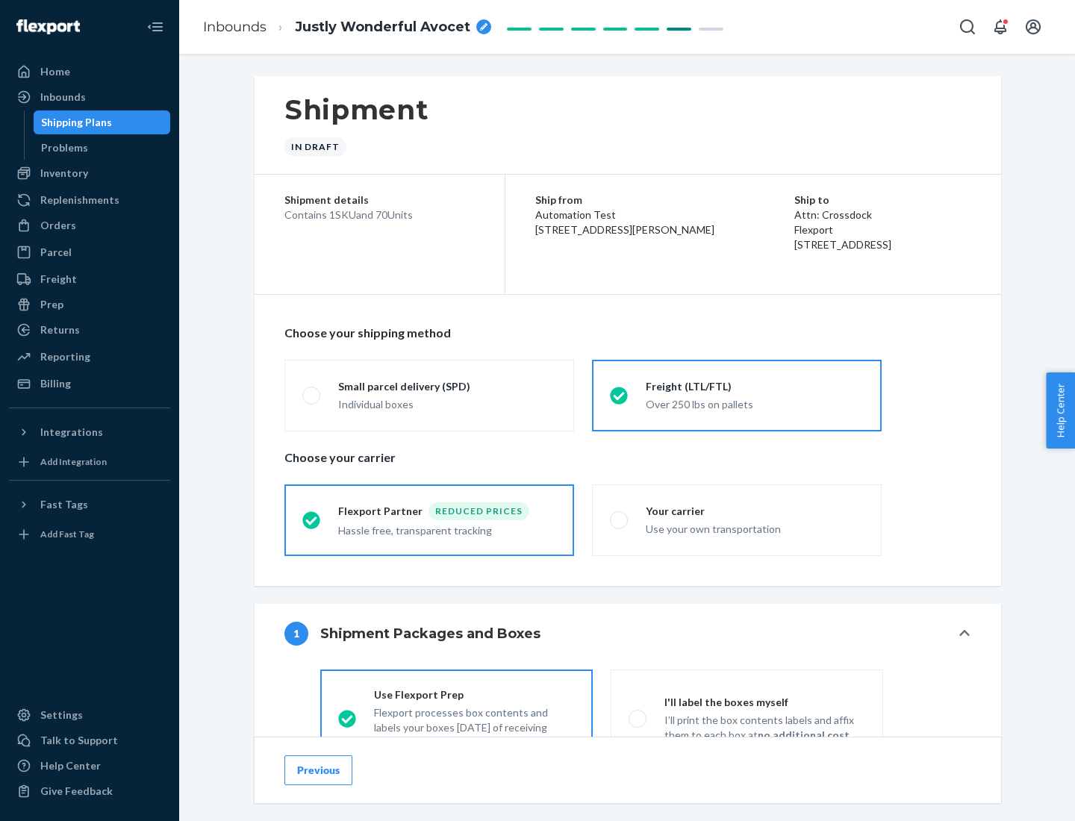
scroll to position [83, 0]
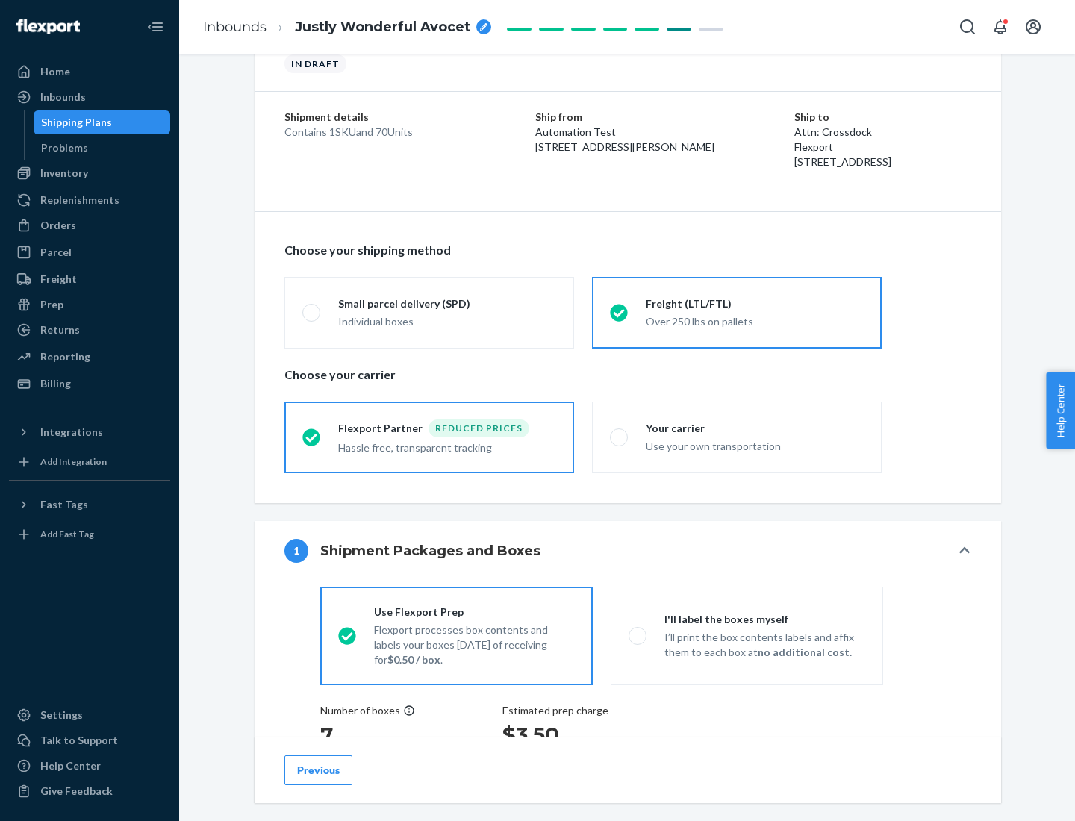
click at [737, 437] on div "Use your own transportation" at bounding box center [754, 445] width 218 height 18
click at [619, 437] on input "Your carrier Use your own transportation" at bounding box center [615, 437] width 10 height 10
radio input "true"
radio input "false"
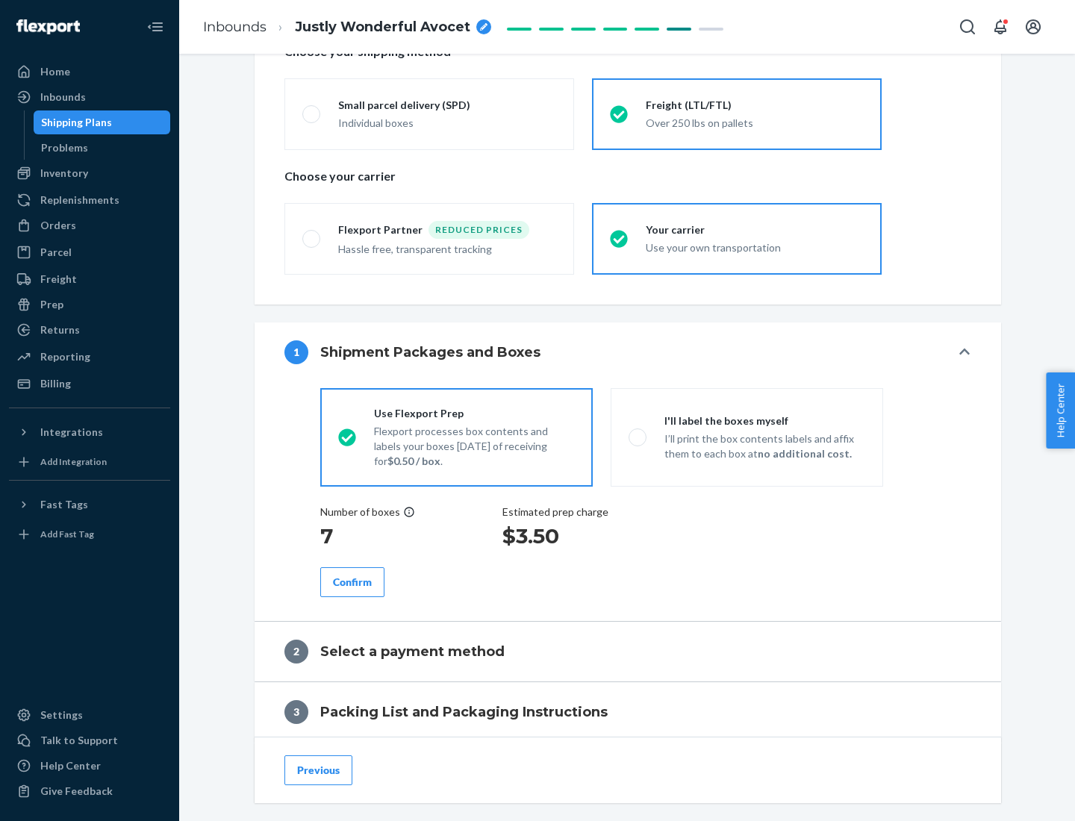
click at [746, 437] on p "I’ll print the box contents labels and affix them to each box at no additional …" at bounding box center [764, 446] width 201 height 30
click at [638, 437] on input "I'll label the boxes myself I’ll print the box contents labels and affix them t…" at bounding box center [633, 437] width 10 height 10
radio input "true"
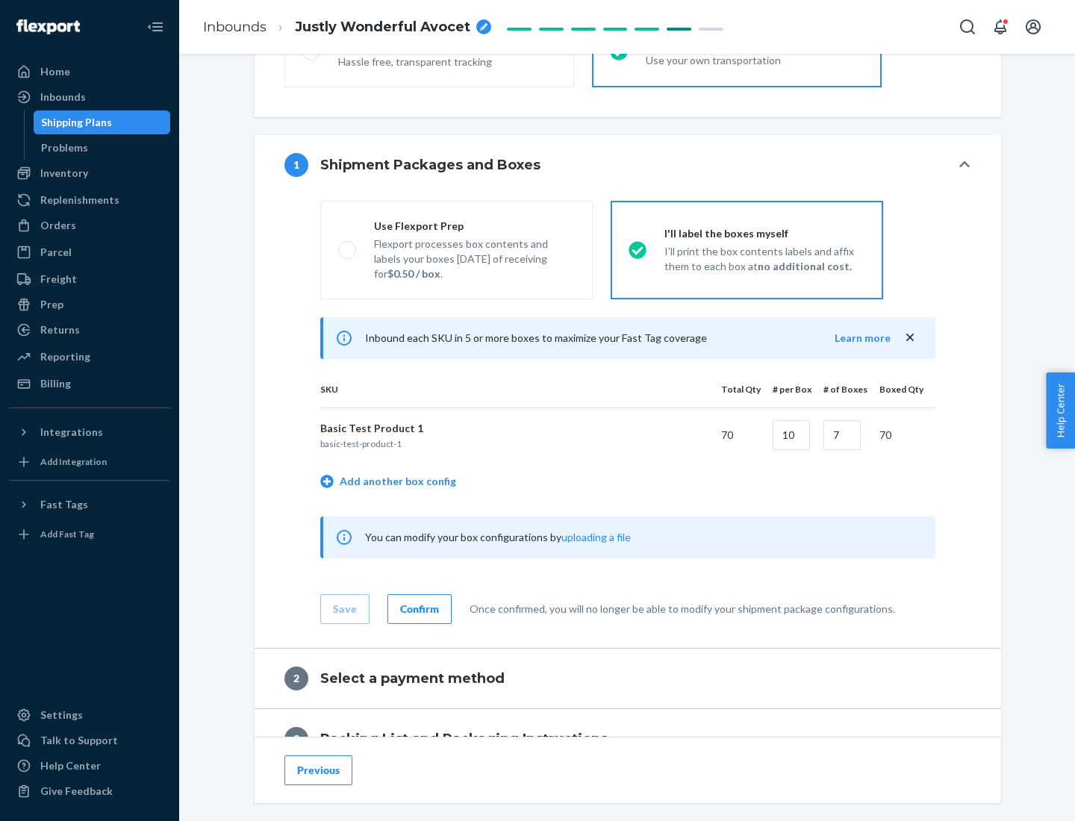
scroll to position [257, 0]
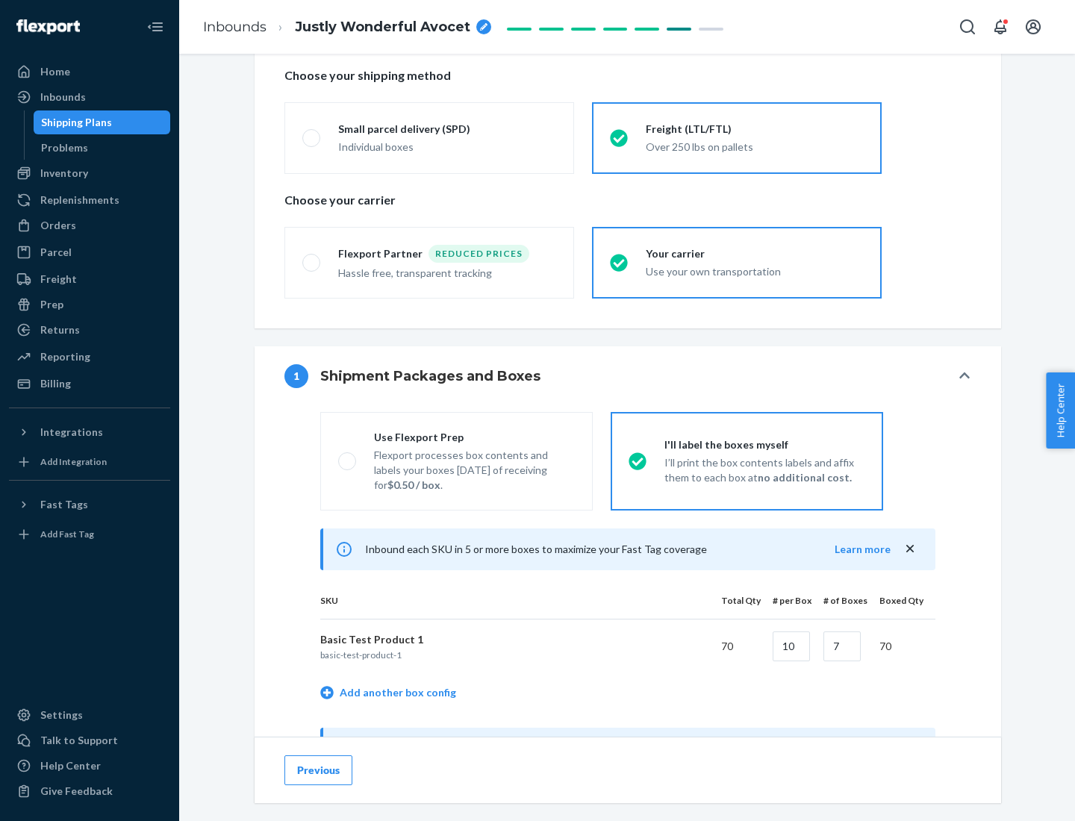
click at [474, 437] on div "Use Flexport Prep" at bounding box center [474, 437] width 201 height 15
click at [348, 456] on input "Use Flexport Prep Flexport processes box contents and labels your boxes [DATE] …" at bounding box center [343, 461] width 10 height 10
radio input "true"
radio input "false"
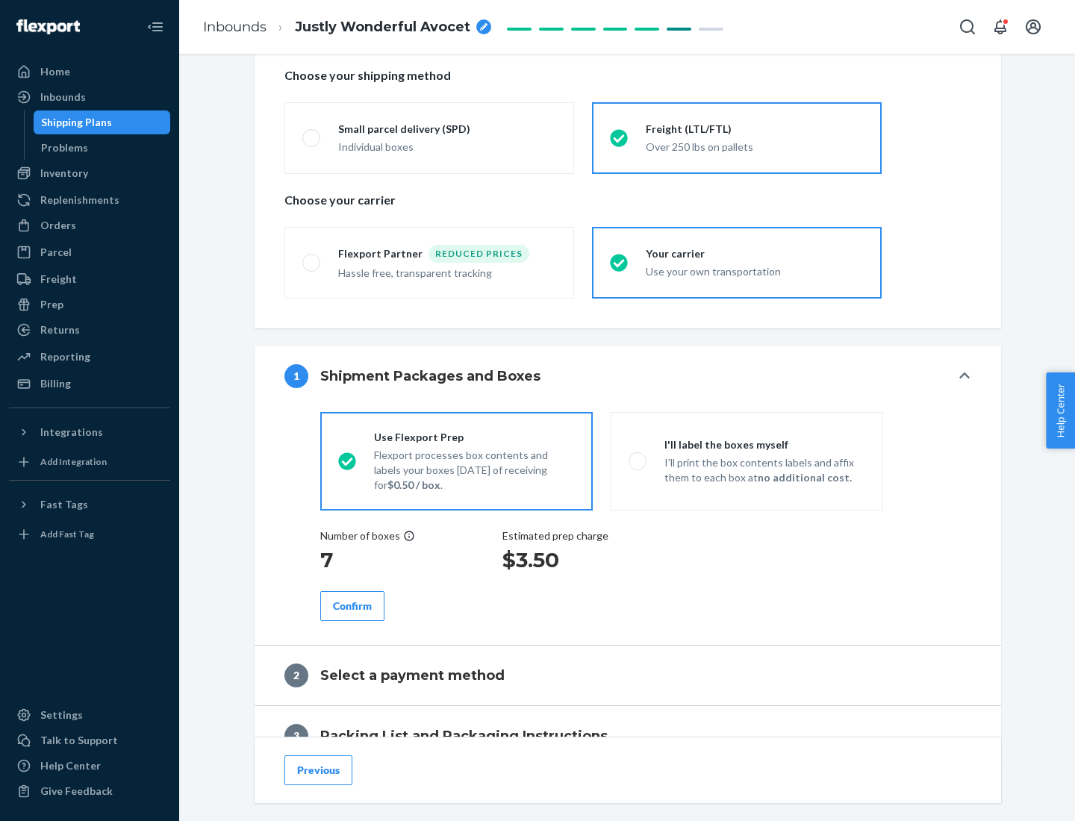
scroll to position [426, 0]
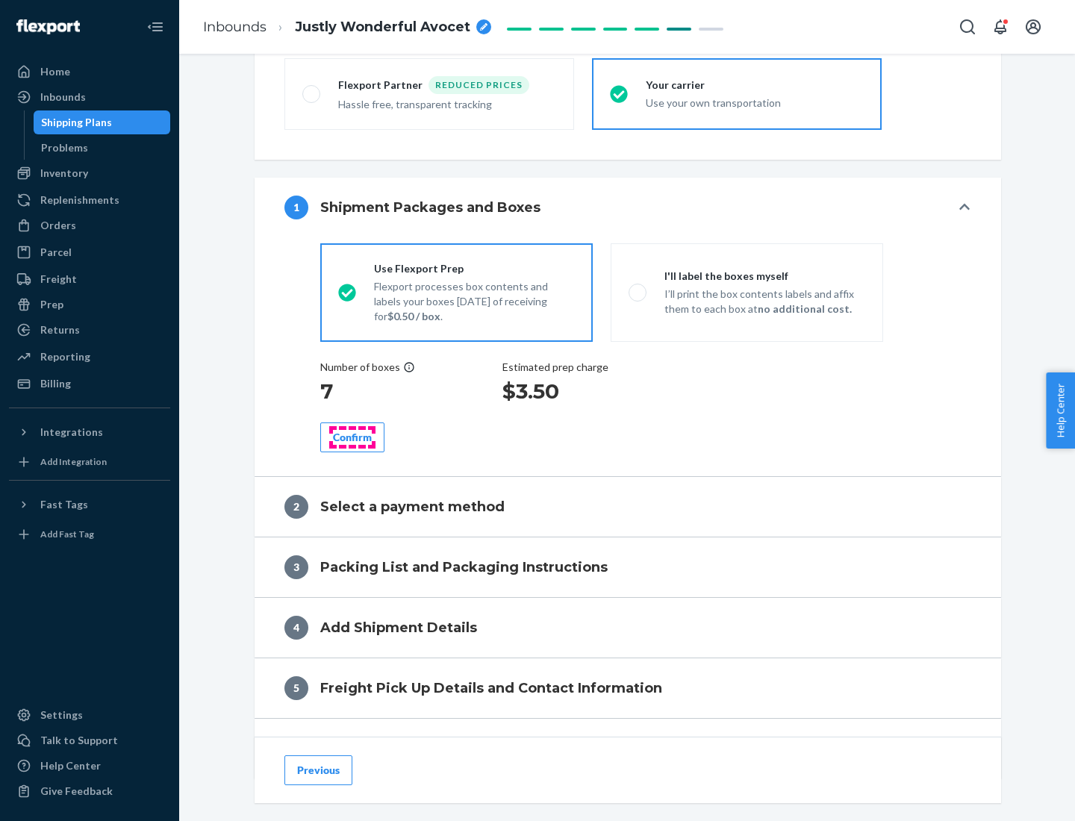
click at [352, 437] on div "Confirm" at bounding box center [352, 437] width 39 height 15
radio input "false"
